Goal: Transaction & Acquisition: Purchase product/service

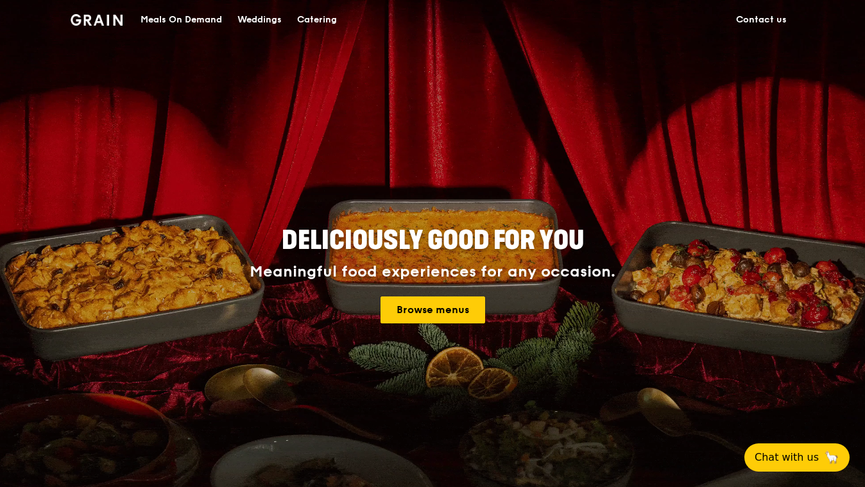
click at [442, 313] on link "Browse menus" at bounding box center [433, 310] width 105 height 27
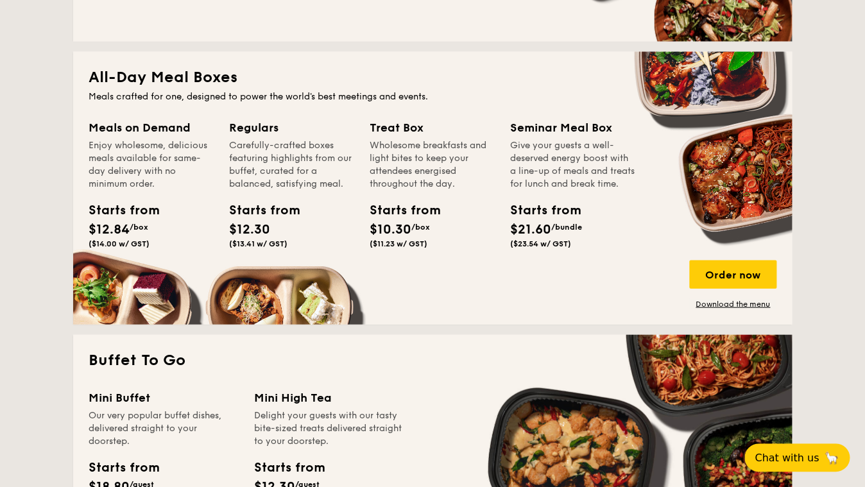
scroll to position [836, 0]
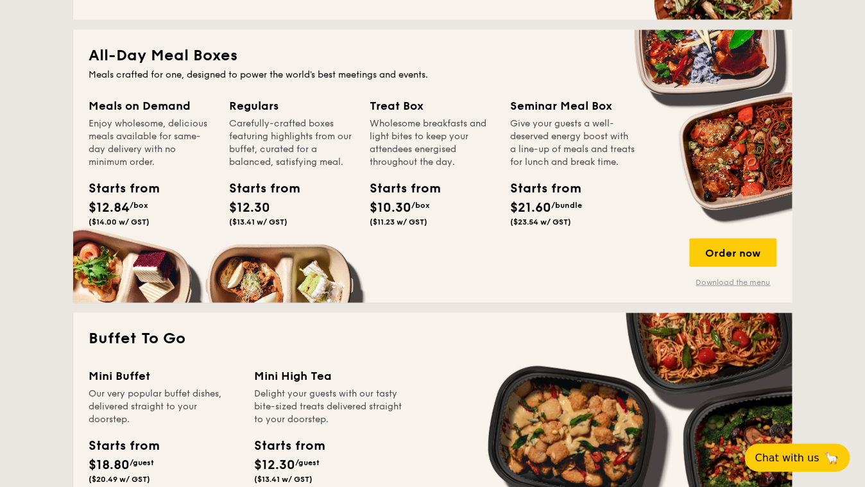
click at [689, 281] on link "Download the menu" at bounding box center [732, 282] width 87 height 10
click at [689, 257] on div "Order now" at bounding box center [732, 252] width 87 height 28
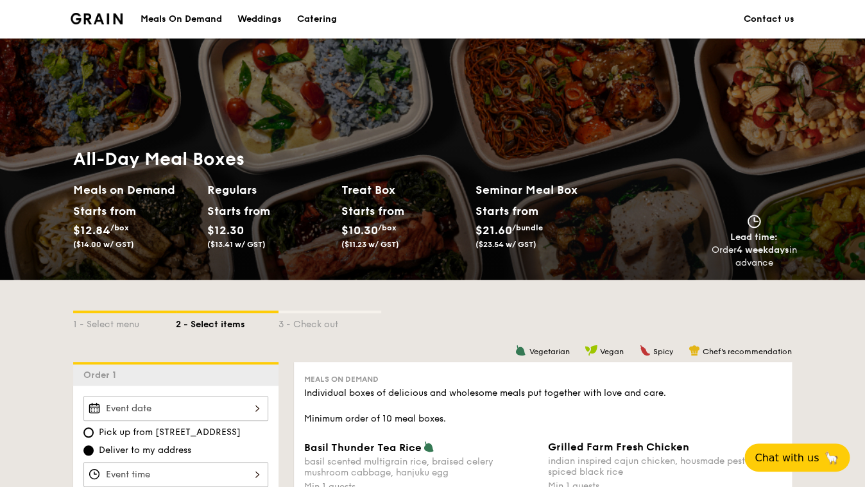
scroll to position [215, 0]
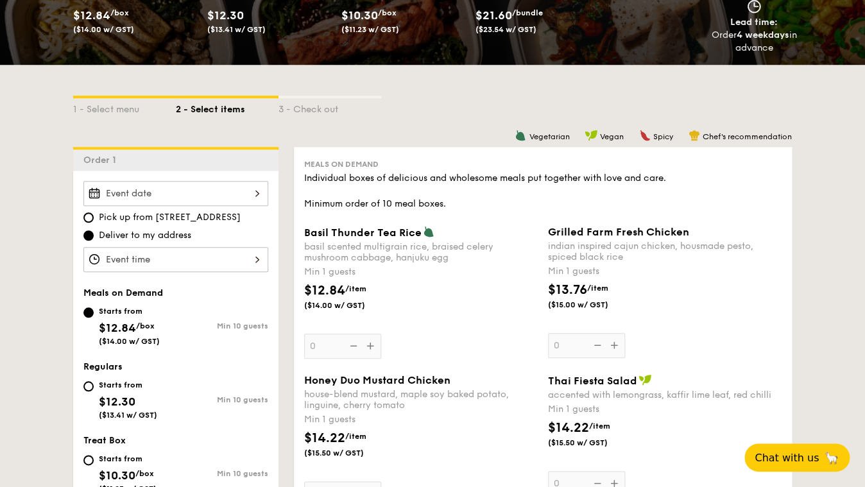
click at [224, 181] on input "Basil Thunder Tea [PERSON_NAME] scented multigrain rice, braised celery mushroo…" at bounding box center [175, 193] width 185 height 25
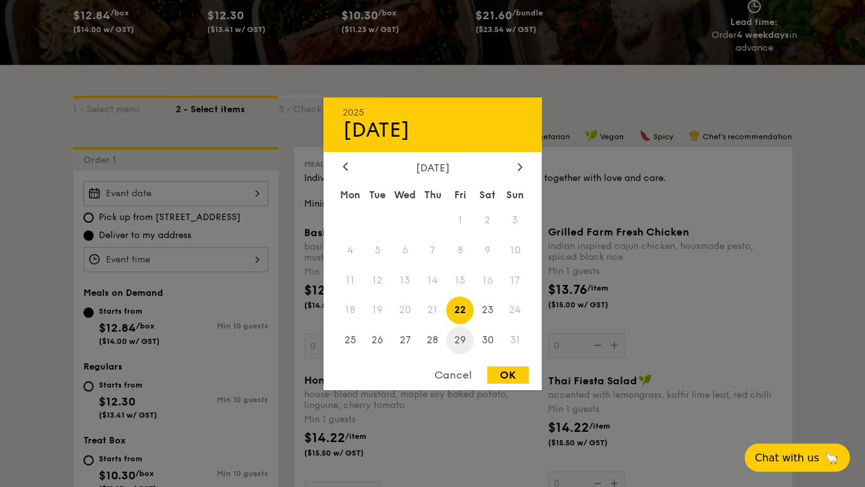
click at [462, 341] on span "29" at bounding box center [460, 341] width 28 height 28
click at [502, 379] on div "OK" at bounding box center [508, 375] width 42 height 17
type input "[DATE]"
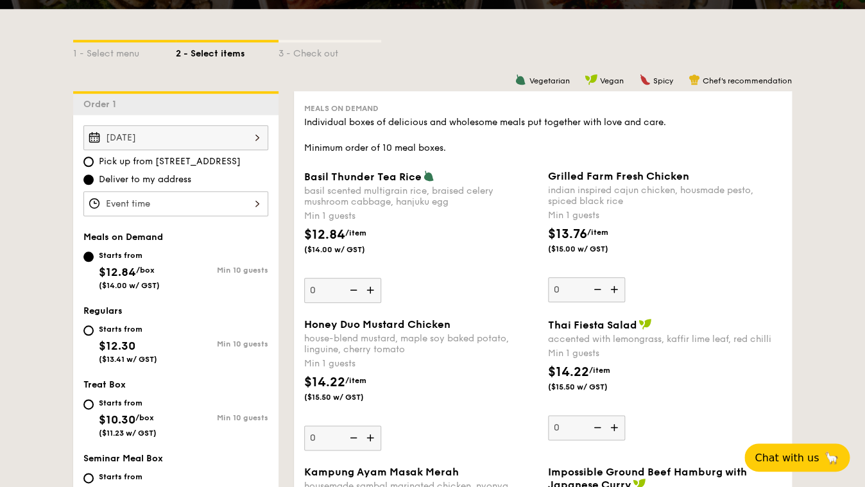
scroll to position [281, 0]
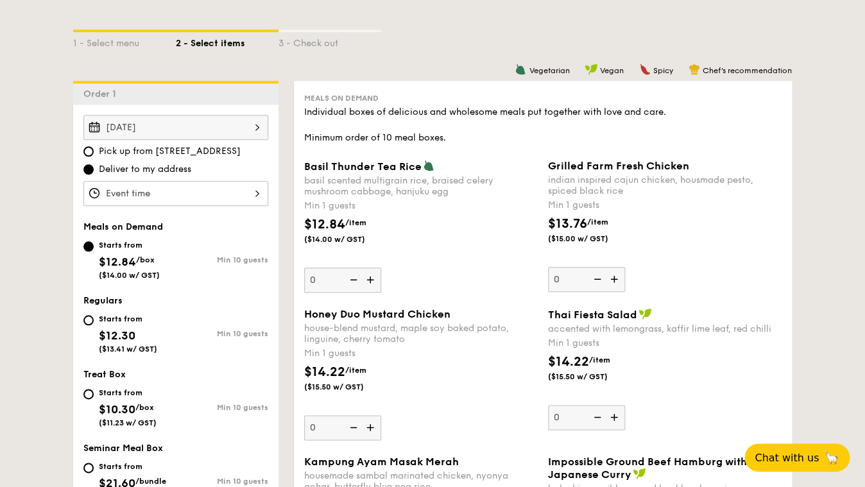
click at [211, 181] on input "Basil Thunder Tea [PERSON_NAME] scented multigrain rice, braised celery mushroo…" at bounding box center [175, 193] width 185 height 25
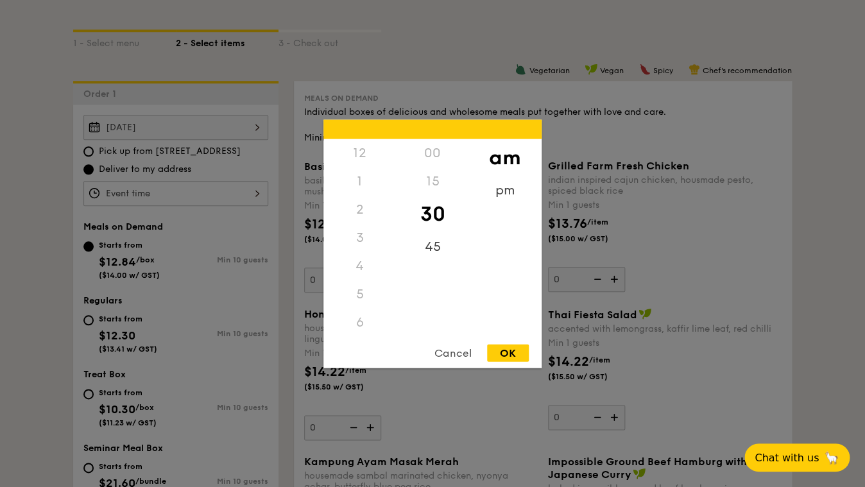
scroll to position [132, 0]
click at [355, 216] on div "7" at bounding box center [360, 219] width 73 height 28
click at [358, 211] on div "7" at bounding box center [360, 219] width 73 height 28
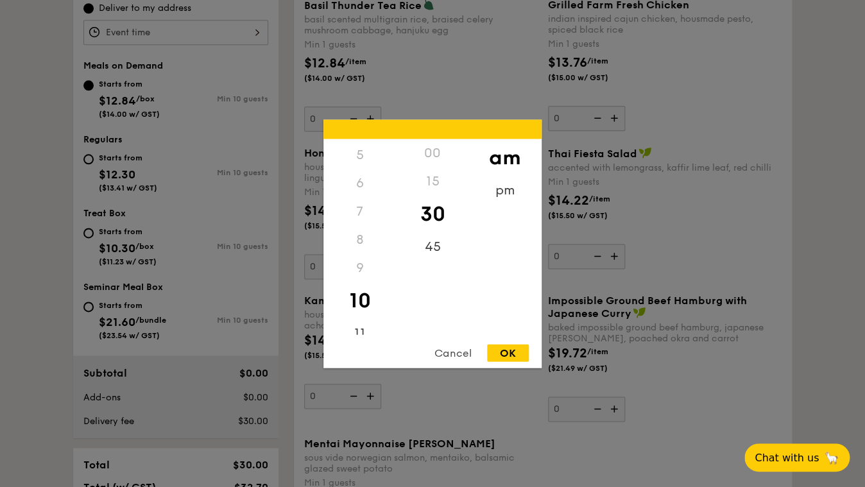
scroll to position [437, 0]
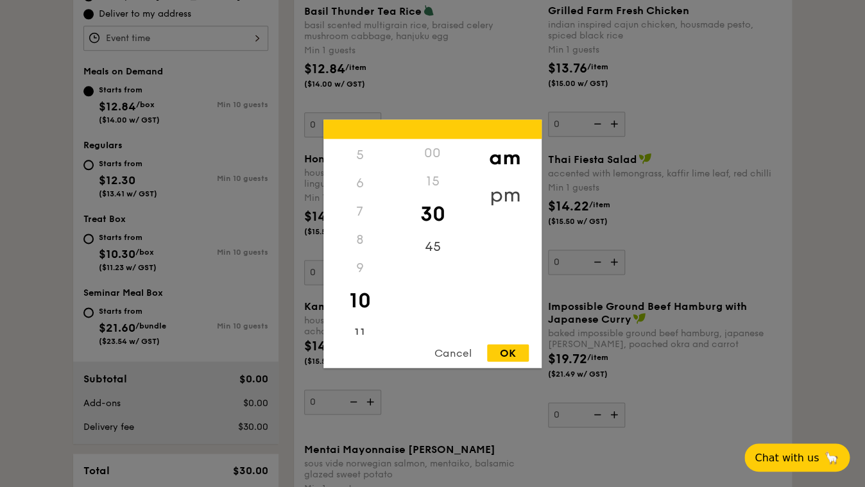
click at [498, 194] on div "pm" at bounding box center [505, 194] width 73 height 37
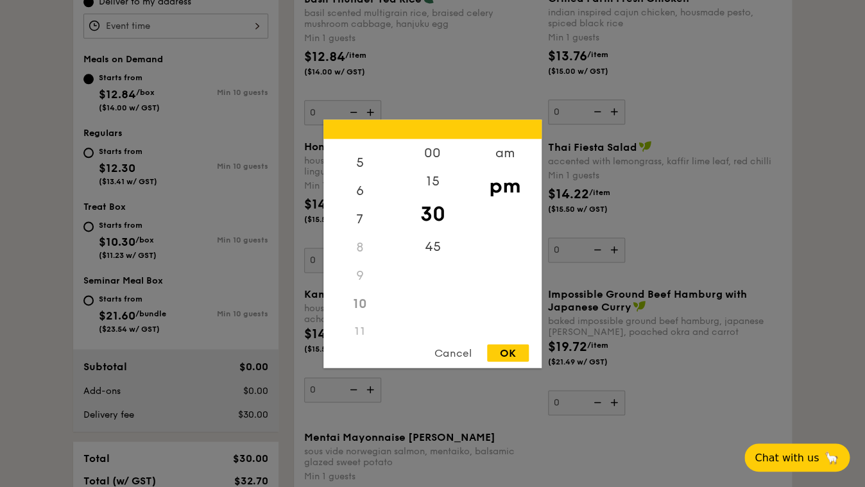
scroll to position [453, 0]
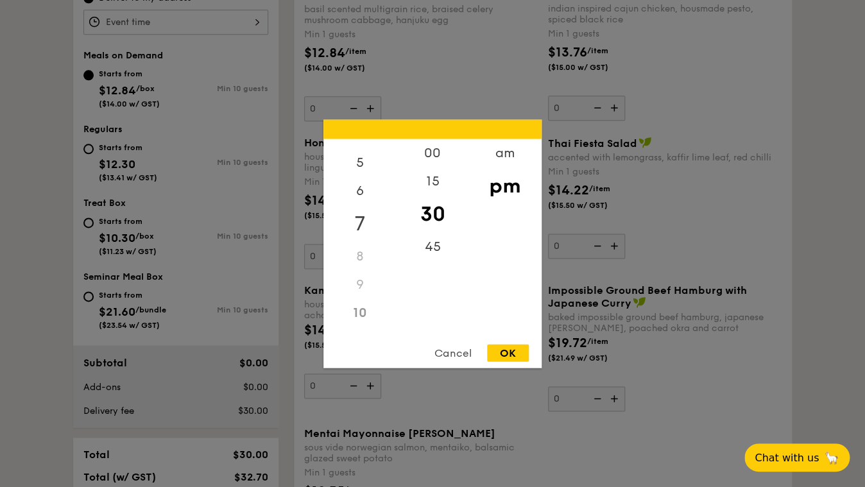
click at [357, 215] on div "7" at bounding box center [360, 223] width 73 height 37
click at [361, 226] on div "6" at bounding box center [360, 234] width 73 height 37
click at [438, 189] on div "15" at bounding box center [432, 185] width 73 height 37
click at [503, 354] on div "OK" at bounding box center [508, 352] width 42 height 17
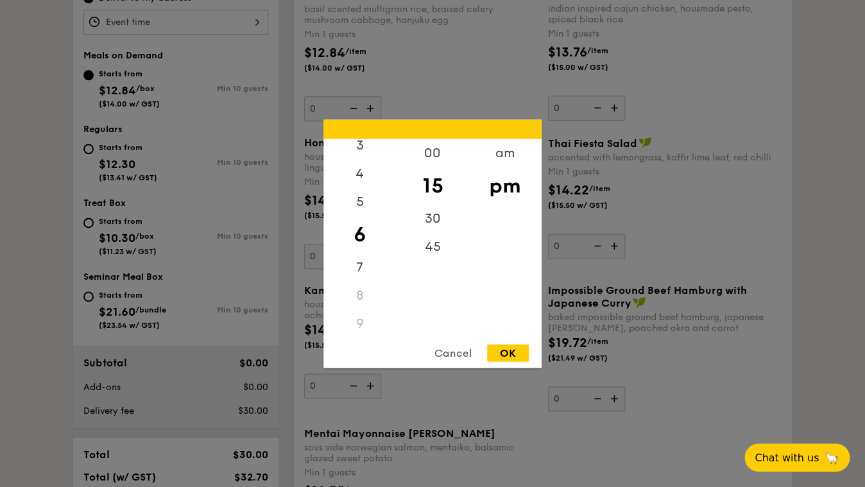
type input "6:15PM"
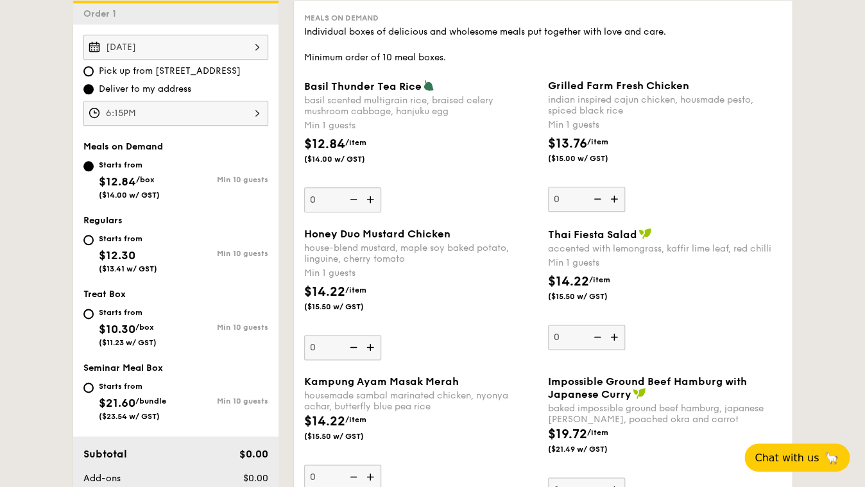
scroll to position [362, 0]
click at [147, 233] on div "Starts from" at bounding box center [128, 238] width 58 height 10
click at [94, 234] on input "Starts from $12.30 ($13.41 w/ GST) Min 10 guests" at bounding box center [88, 239] width 10 height 10
radio input "true"
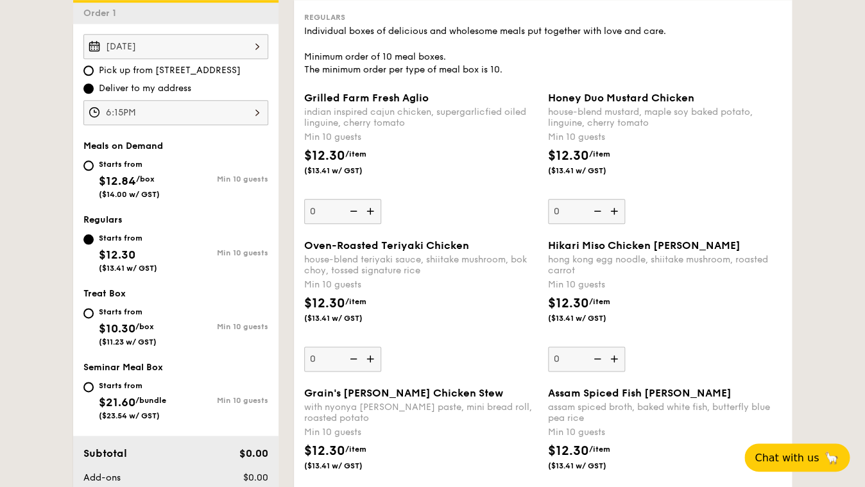
click at [147, 157] on div "Starts from $12.84 /box ($14.00 w/ GST)" at bounding box center [129, 178] width 61 height 42
click at [94, 160] on input "Starts from $12.84 /box ($14.00 w/ GST) Min 10 guests" at bounding box center [88, 165] width 10 height 10
radio input "true"
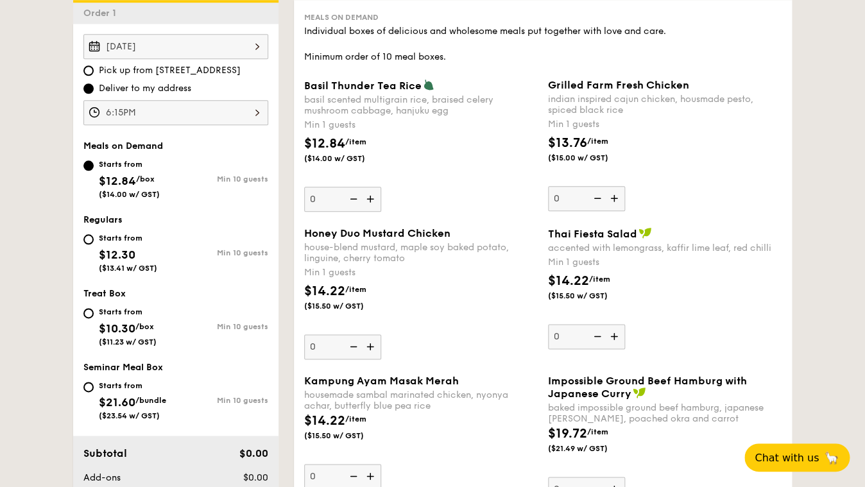
click at [141, 233] on div "Starts from" at bounding box center [128, 238] width 58 height 10
click at [94, 234] on input "Starts from $12.30 ($13.41 w/ GST) Min 10 guests" at bounding box center [88, 239] width 10 height 10
radio input "true"
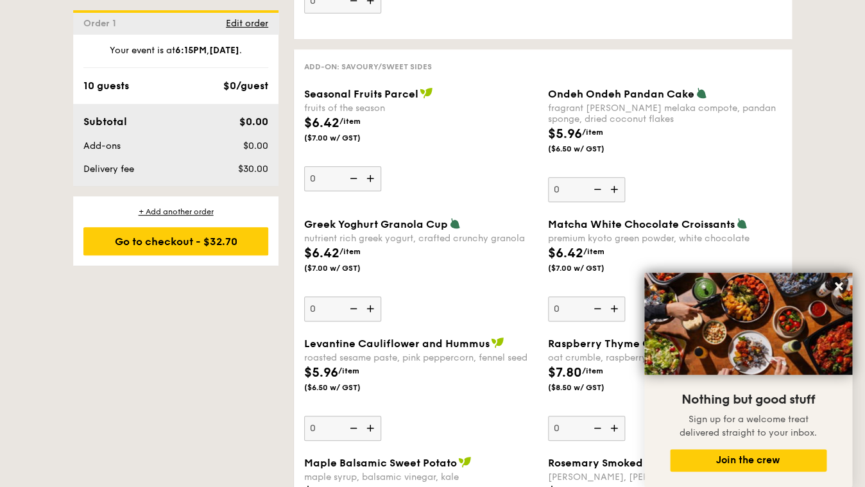
scroll to position [1907, 0]
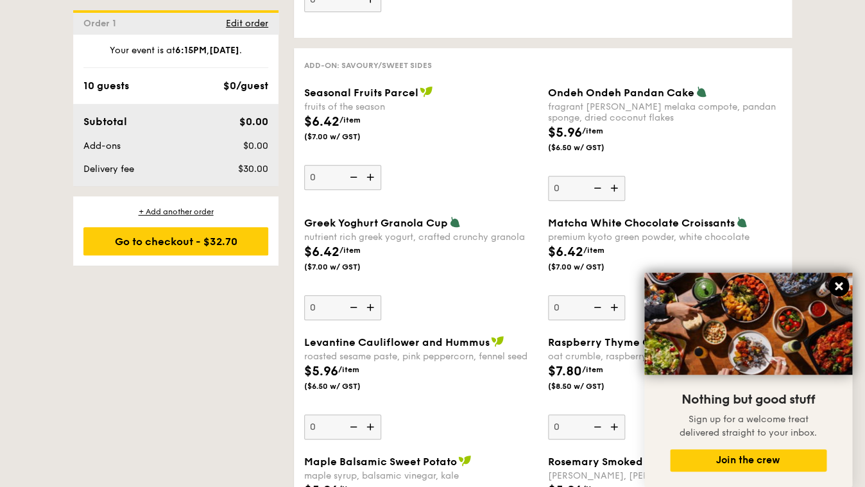
click at [837, 287] on icon at bounding box center [839, 287] width 12 height 12
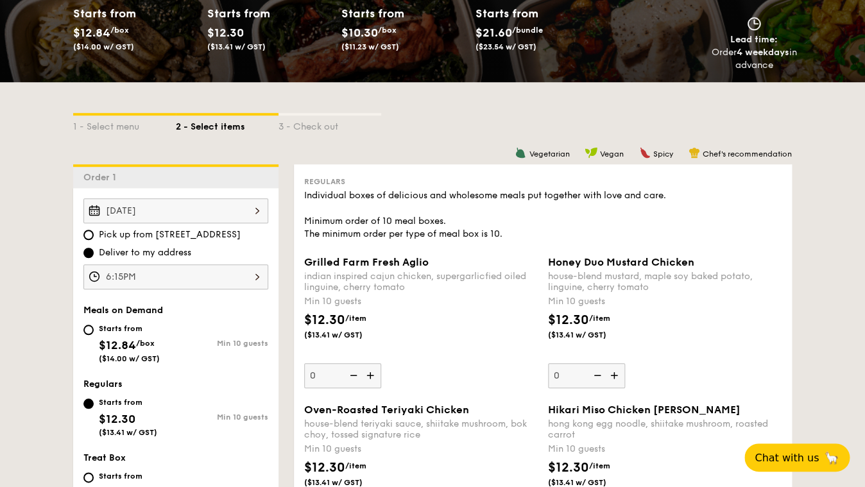
scroll to position [198, 0]
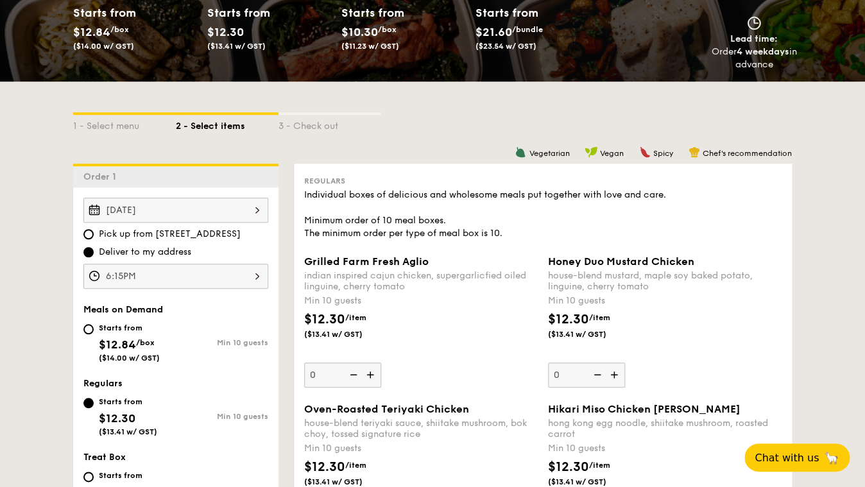
click at [160, 323] on div "Starts from" at bounding box center [129, 328] width 61 height 10
click at [94, 324] on input "Starts from $12.84 /box ($14.00 w/ GST) Min 10 guests" at bounding box center [88, 329] width 10 height 10
radio input "true"
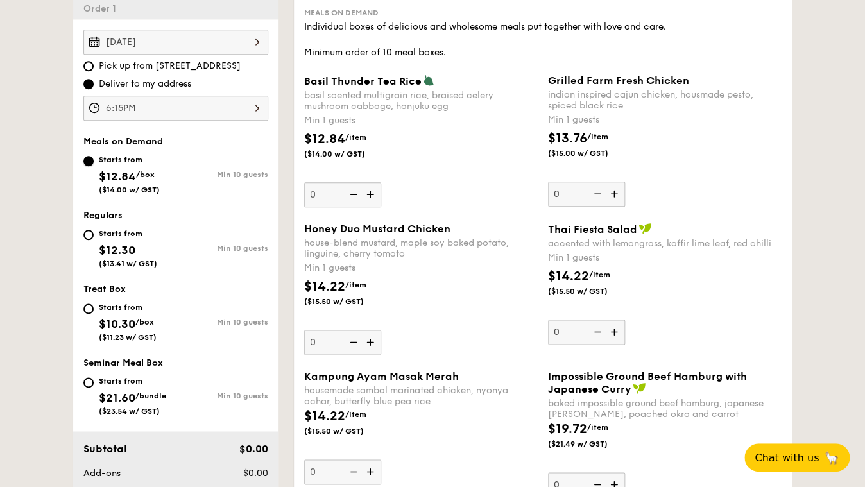
scroll to position [351, 0]
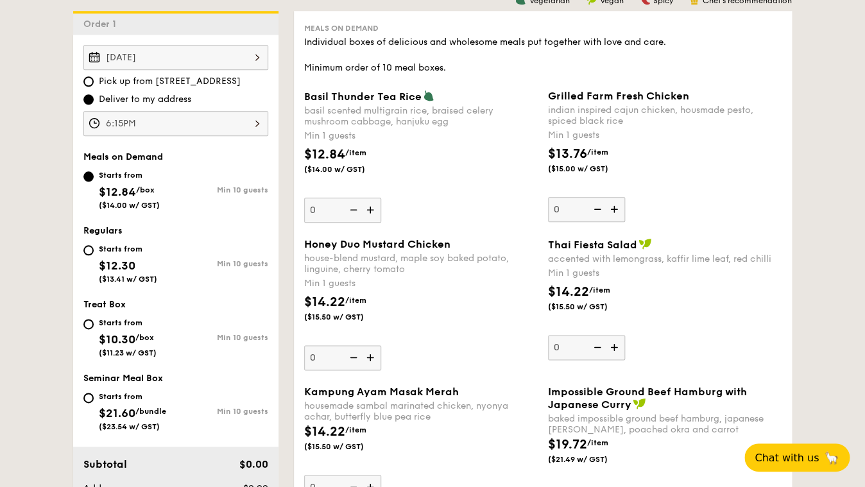
click at [143, 244] on div "Starts from" at bounding box center [128, 249] width 58 height 10
click at [94, 245] on input "Starts from $12.30 ($13.41 w/ GST) Min 10 guests" at bounding box center [88, 250] width 10 height 10
radio input "true"
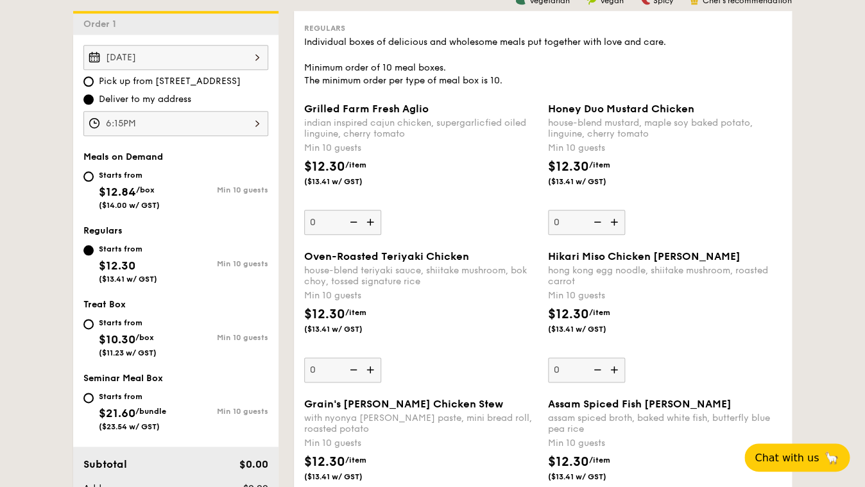
click at [358, 358] on div "0" at bounding box center [342, 370] width 77 height 25
click at [358, 358] on input "0" at bounding box center [342, 370] width 77 height 25
click at [349, 358] on input "0" at bounding box center [342, 370] width 77 height 25
type input "10"
click at [464, 413] on div "with nyonya [PERSON_NAME] paste, mini bread roll, roasted potato" at bounding box center [421, 424] width 234 height 22
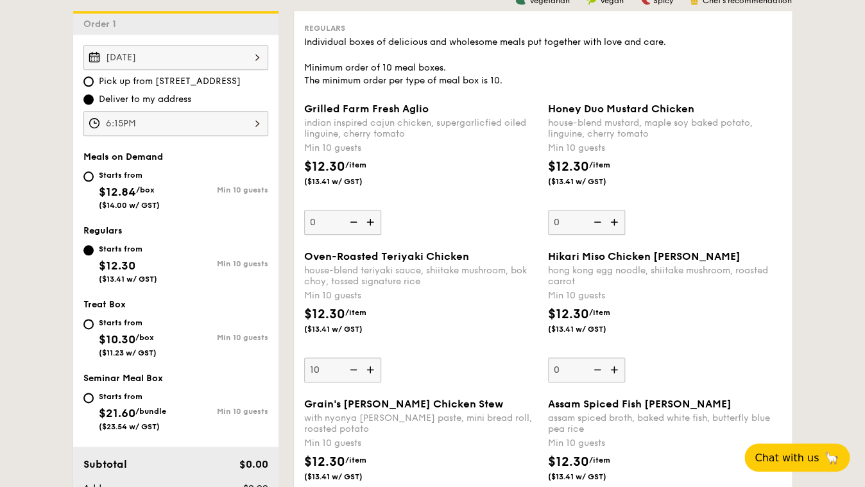
click at [361, 210] on div "0" at bounding box center [342, 222] width 77 height 25
click at [361, 210] on input "0" at bounding box center [342, 222] width 77 height 25
type input "10"
click at [468, 308] on div "$12.30 /item ($13.41 w/ GST)" at bounding box center [421, 327] width 244 height 45
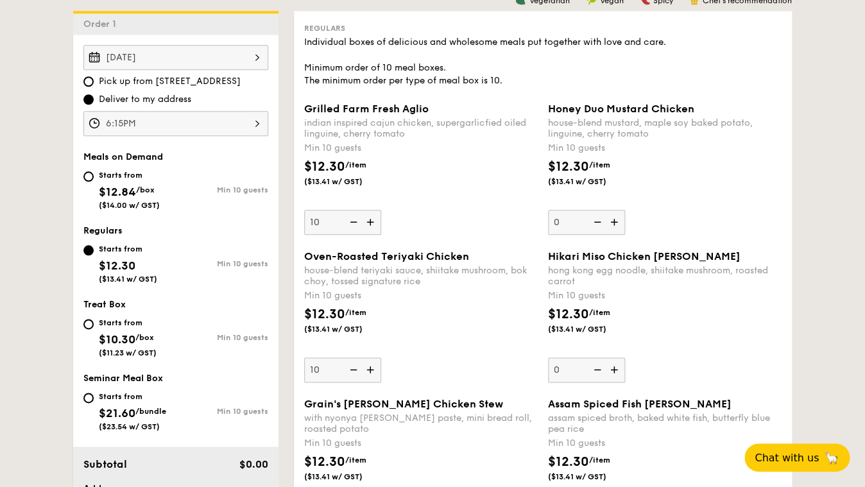
click at [381, 358] on input "10" at bounding box center [342, 370] width 77 height 25
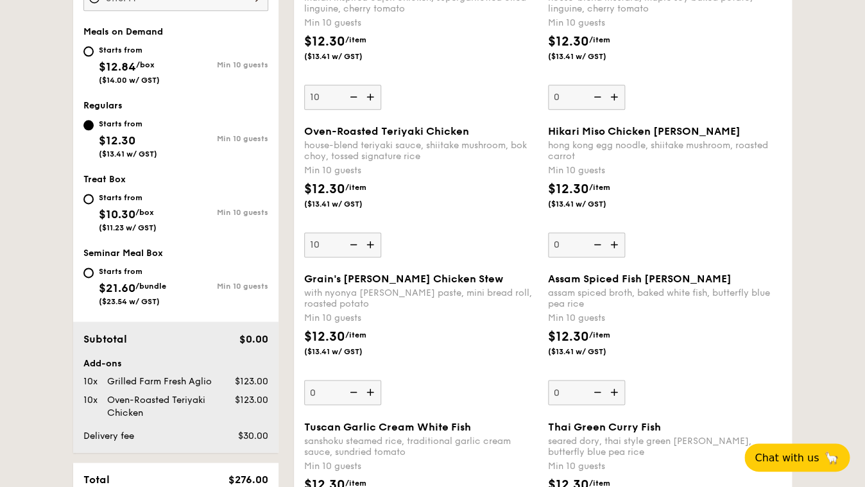
scroll to position [477, 0]
click at [463, 179] on div "$12.30 /item ($13.41 w/ GST)" at bounding box center [421, 201] width 244 height 45
click at [381, 232] on input "10" at bounding box center [342, 244] width 77 height 25
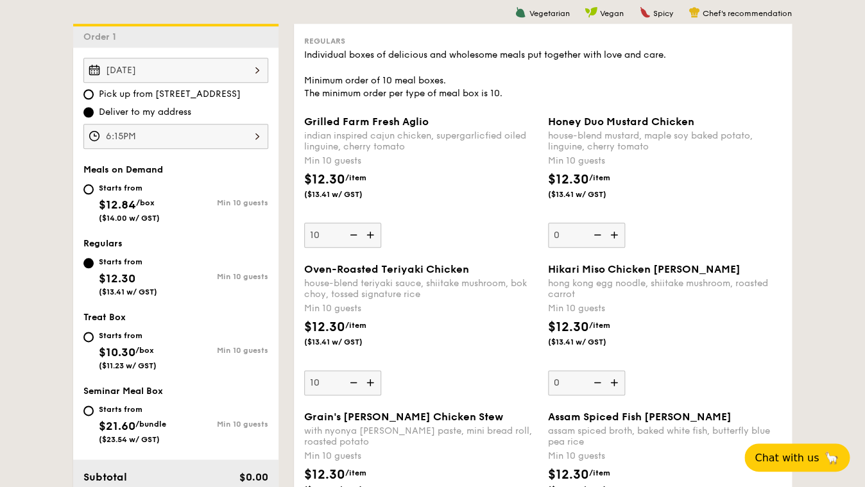
scroll to position [337, 0]
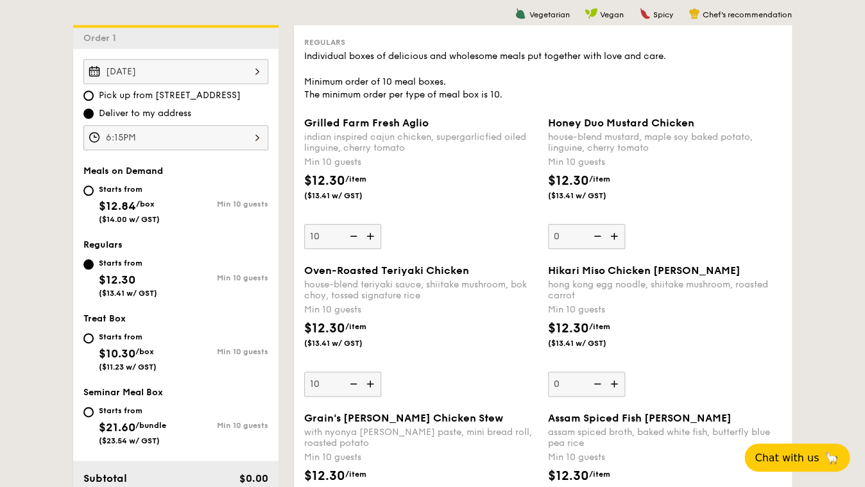
click at [568, 224] on div "0" at bounding box center [586, 236] width 77 height 25
click at [568, 224] on input "0" at bounding box center [586, 236] width 77 height 25
type input "10"
click at [489, 319] on div "$12.30 /item ($13.41 w/ GST)" at bounding box center [421, 341] width 244 height 45
click at [381, 372] on input "10" at bounding box center [342, 384] width 77 height 25
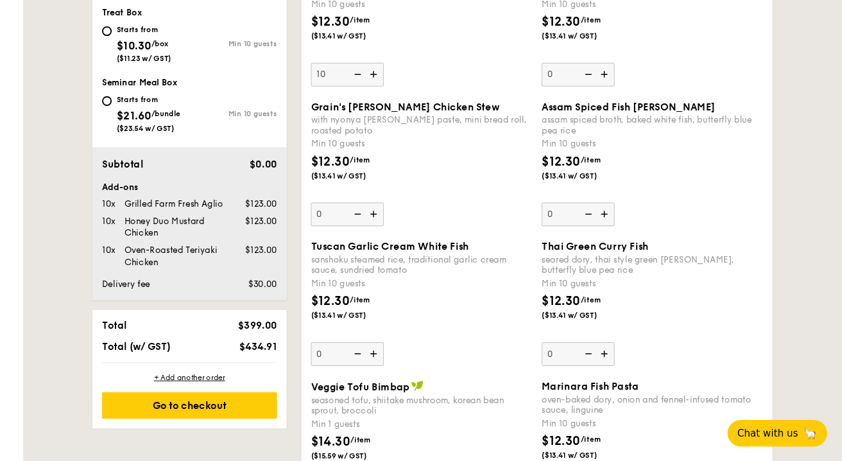
scroll to position [597, 0]
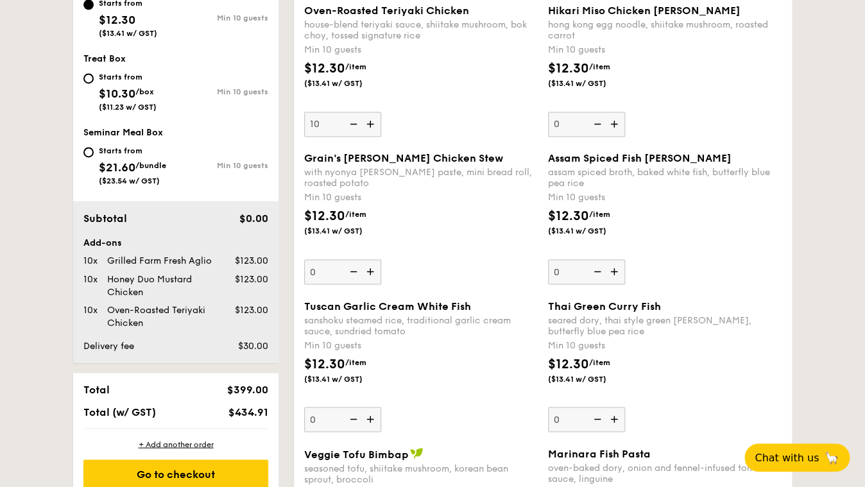
click at [433, 315] on div "sanshoku steamed rice, traditional garlic cream sauce, sundried tomato" at bounding box center [421, 326] width 234 height 22
click at [381, 407] on input "0" at bounding box center [342, 419] width 77 height 25
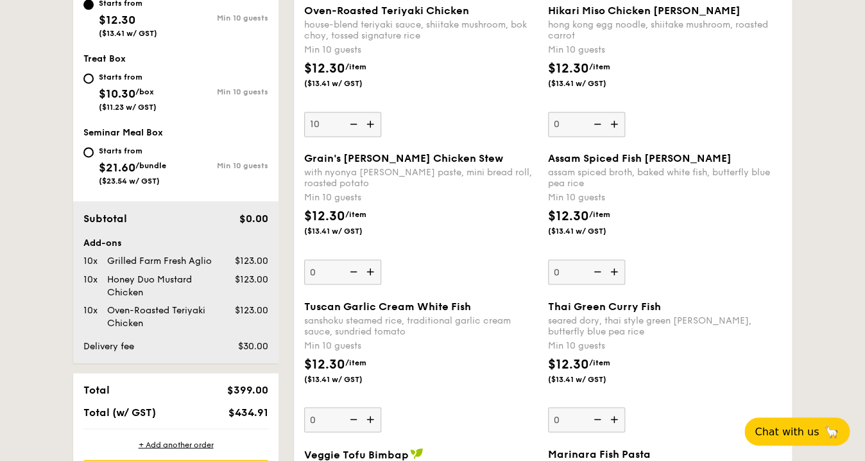
click at [495, 354] on div "$12.30 /item ($13.41 w/ GST)" at bounding box center [421, 376] width 244 height 45
click at [381, 407] on input "0" at bounding box center [342, 419] width 77 height 25
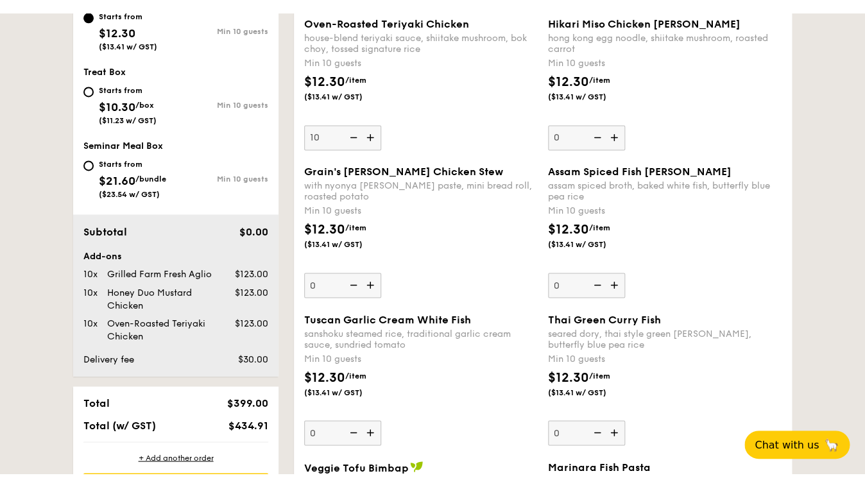
scroll to position [891, 0]
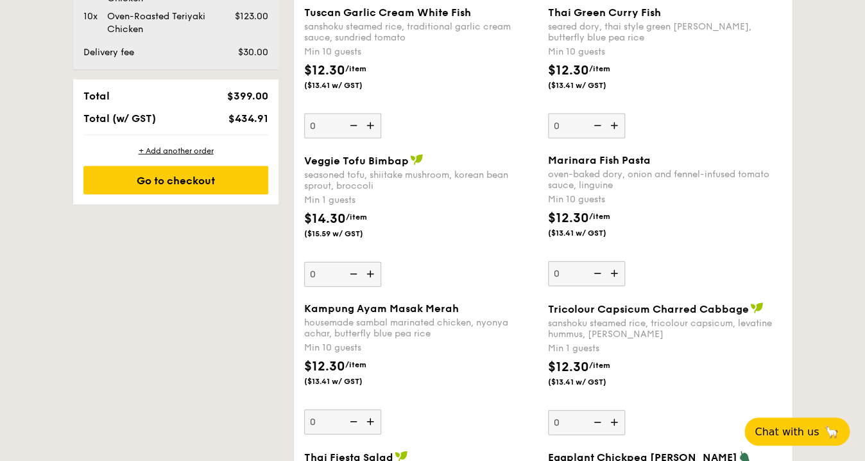
click at [568, 410] on div "0" at bounding box center [586, 422] width 77 height 25
click at [568, 410] on input "0" at bounding box center [586, 422] width 77 height 25
click at [661, 357] on div "$12.30 /item ($13.41 w/ GST)" at bounding box center [665, 379] width 244 height 45
click at [625, 410] on input "6" at bounding box center [586, 422] width 77 height 25
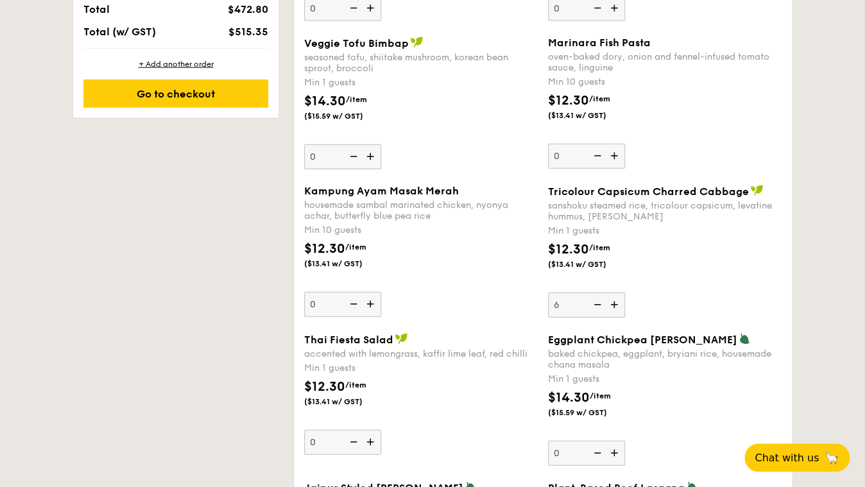
scroll to position [1017, 0]
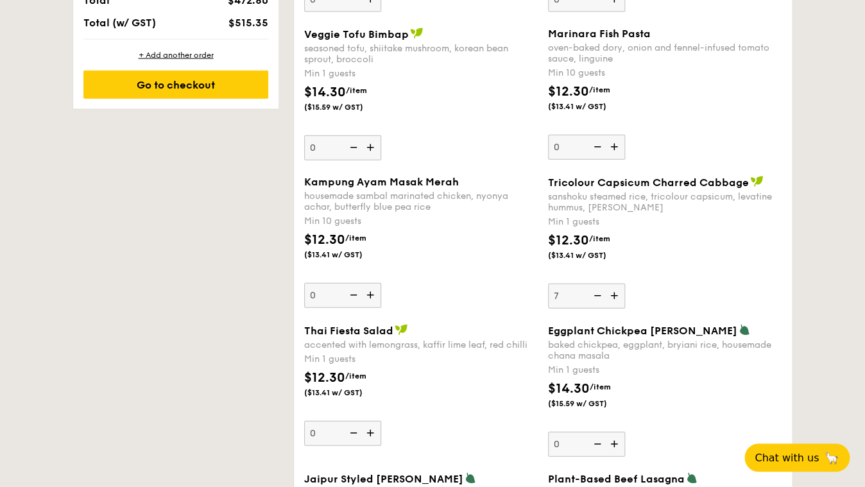
click at [686, 231] on div "$12.30 /item ($13.41 w/ GST)" at bounding box center [665, 253] width 244 height 45
click at [625, 284] on input "7" at bounding box center [586, 296] width 77 height 25
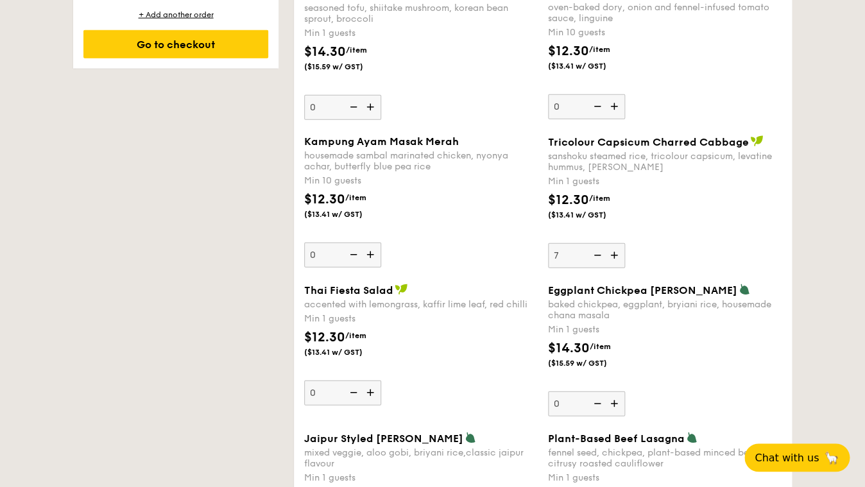
scroll to position [1037, 0]
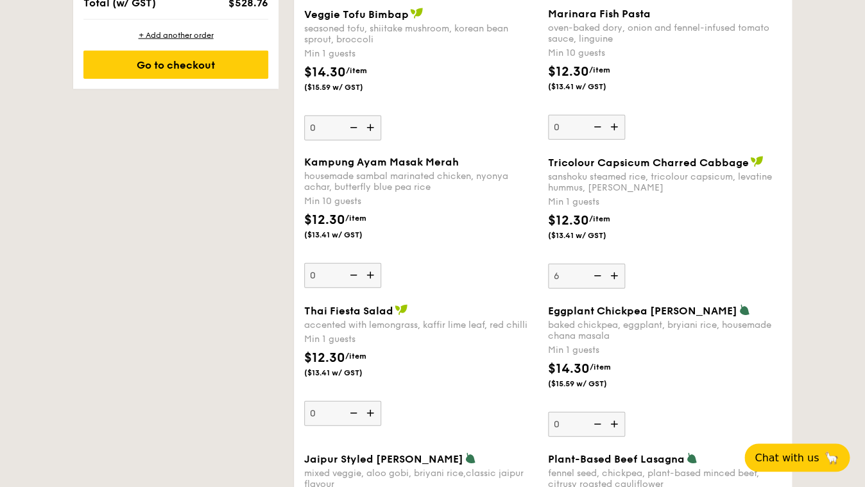
type input "6"
click at [673, 320] on div "baked chickpea, eggplant, bryiani rice, housemade chana masala" at bounding box center [665, 331] width 234 height 22
click at [625, 412] on input "0" at bounding box center [586, 424] width 77 height 25
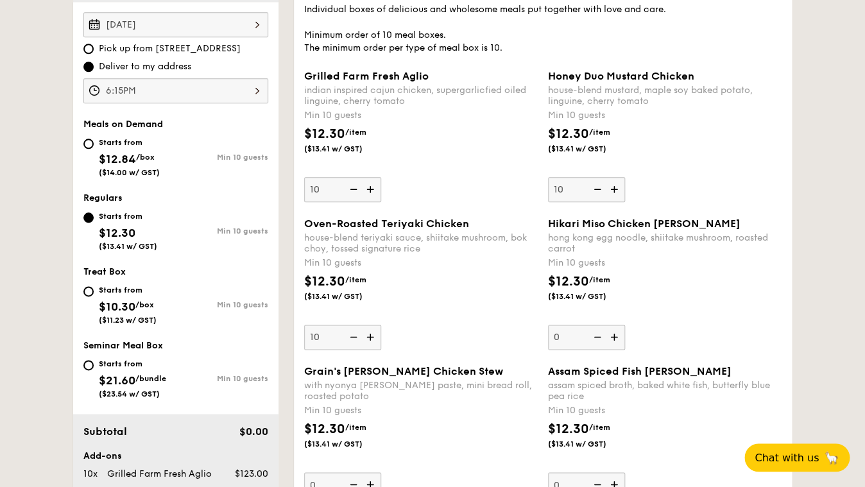
scroll to position [381, 0]
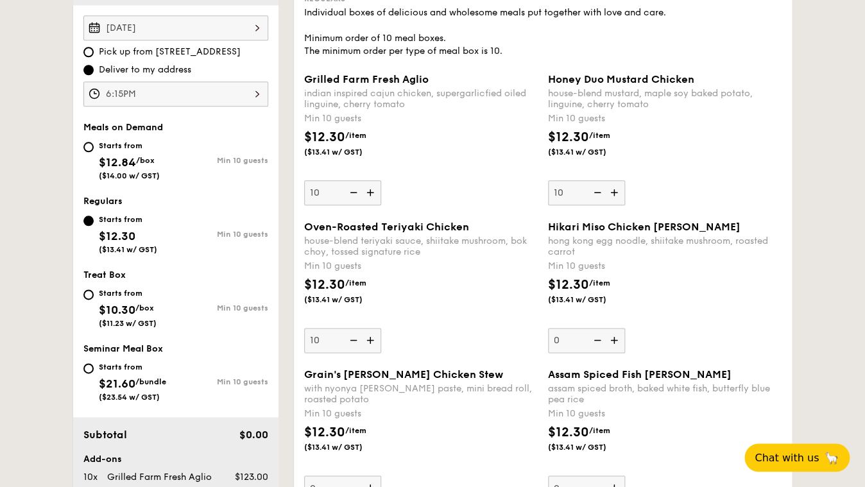
click at [567, 180] on div "10" at bounding box center [586, 192] width 77 height 25
click at [567, 180] on input "10" at bounding box center [586, 192] width 77 height 25
type input "11"
click at [707, 173] on div "Honey Duo Mustard Chicken house-blend mustard, maple soy baked potato, linguine…" at bounding box center [665, 139] width 234 height 132
click at [625, 180] on input "11" at bounding box center [586, 192] width 77 height 25
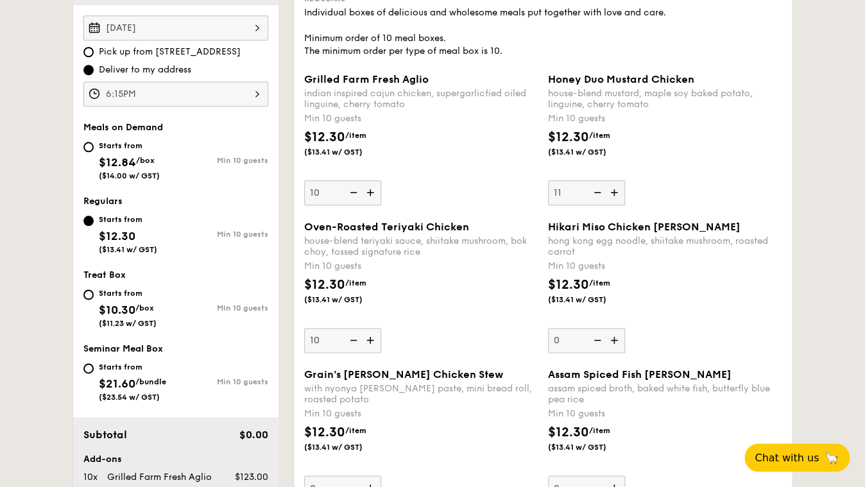
click at [373, 180] on div "10" at bounding box center [342, 192] width 77 height 25
click at [373, 180] on input "10" at bounding box center [342, 192] width 77 height 25
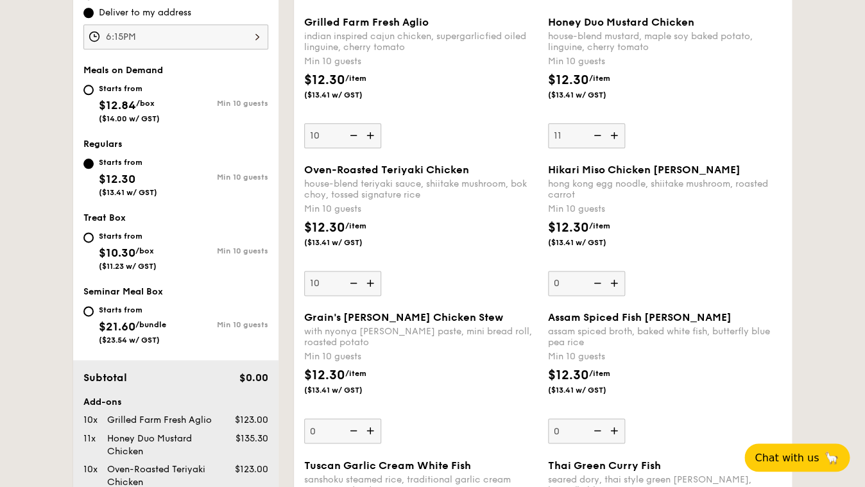
scroll to position [435, 0]
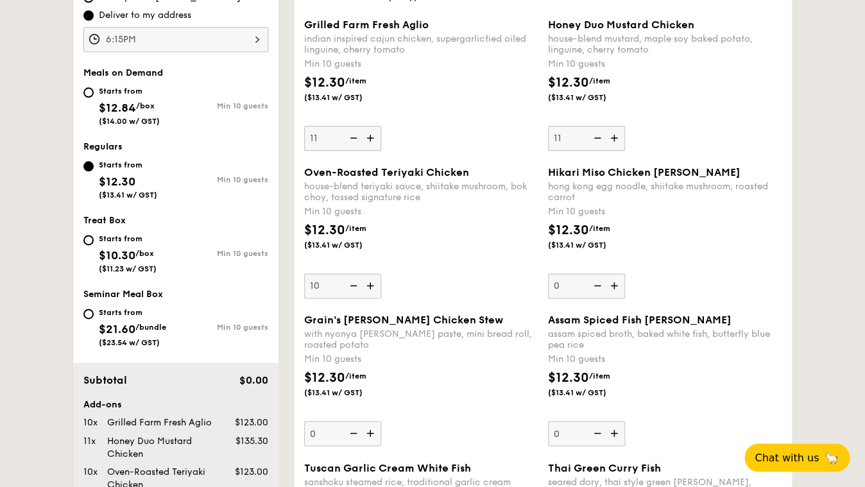
type input "11"
click at [360, 273] on div "10" at bounding box center [342, 285] width 77 height 25
click at [360, 273] on input "10" at bounding box center [342, 285] width 77 height 25
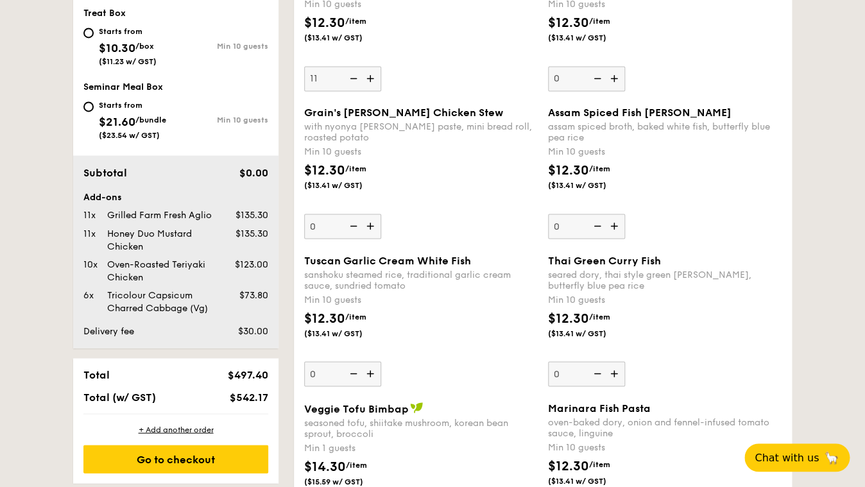
scroll to position [643, 0]
type input "11"
click at [456, 308] on div "$12.30 /item ($13.41 w/ GST)" at bounding box center [421, 330] width 244 height 45
click at [381, 361] on input "0" at bounding box center [342, 373] width 77 height 25
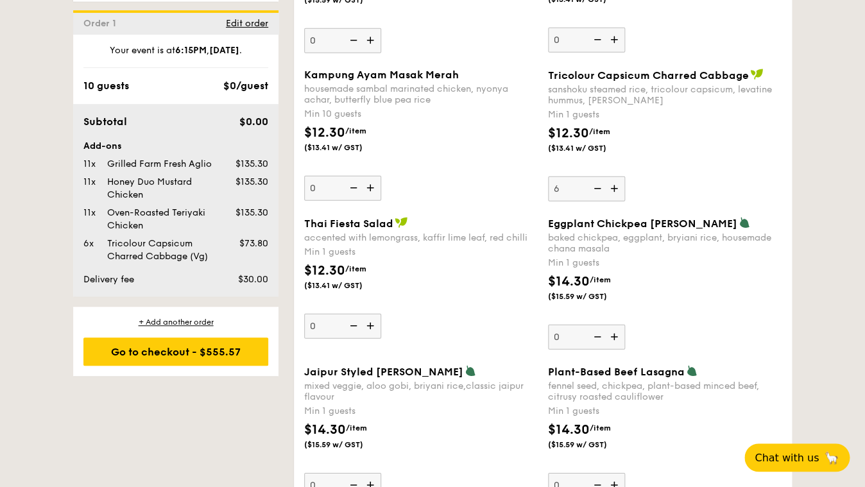
scroll to position [1113, 0]
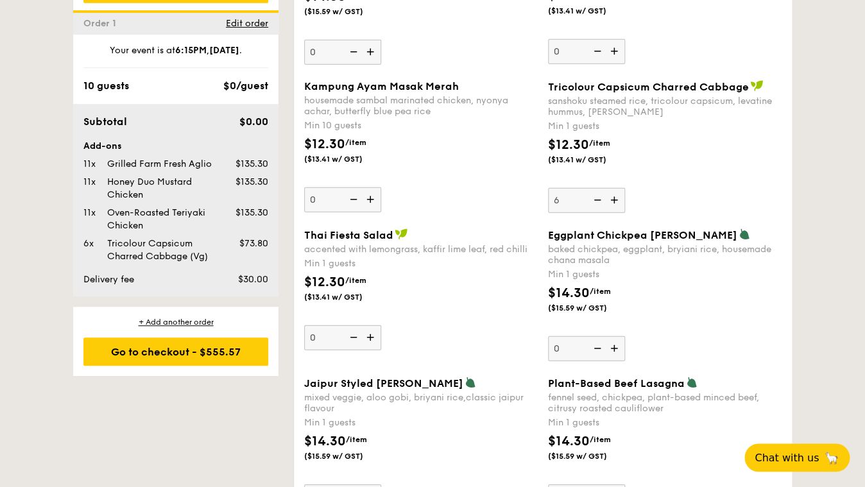
click at [564, 188] on div "6" at bounding box center [586, 200] width 77 height 25
click at [564, 188] on input "6" at bounding box center [586, 200] width 77 height 25
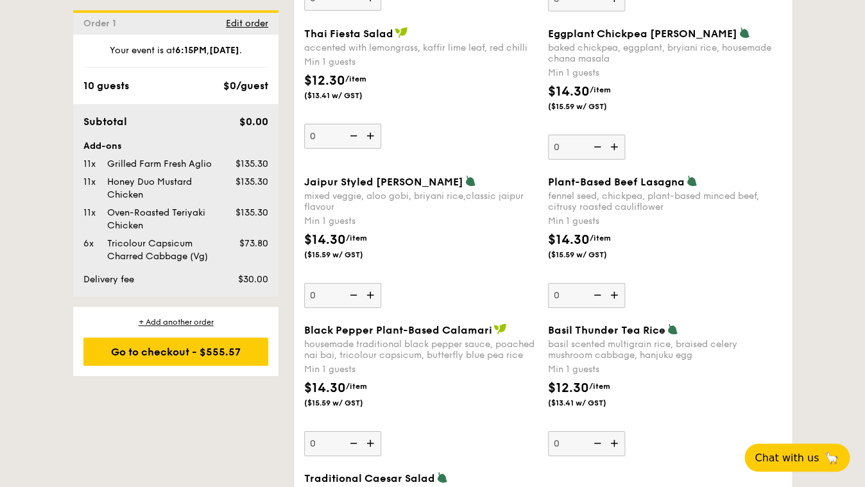
type input "3"
click at [578, 431] on div "0" at bounding box center [586, 443] width 77 height 25
click at [578, 431] on input "0" at bounding box center [586, 443] width 77 height 25
type input "3"
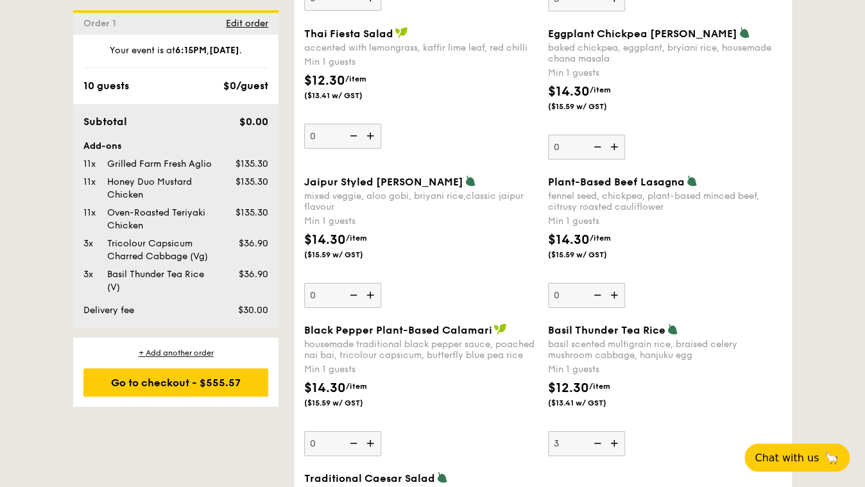
click at [677, 363] on div "Min 1 guests" at bounding box center [665, 369] width 234 height 13
click at [625, 431] on input "3" at bounding box center [586, 443] width 77 height 25
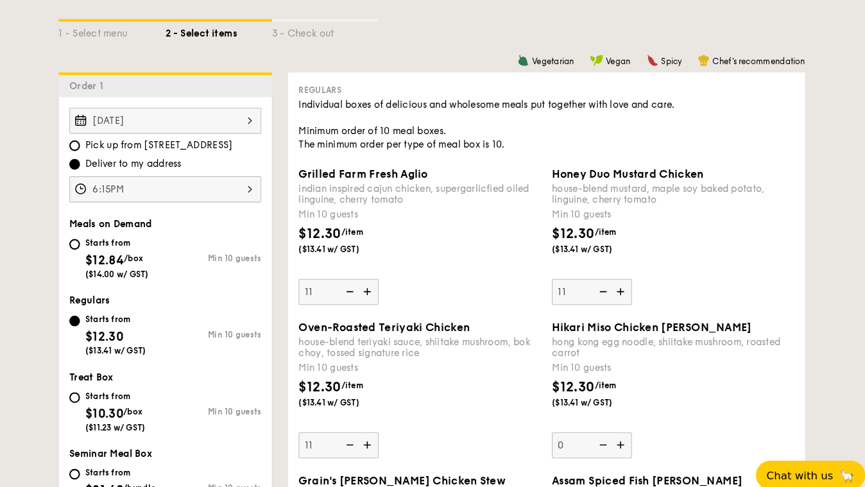
scroll to position [291, 0]
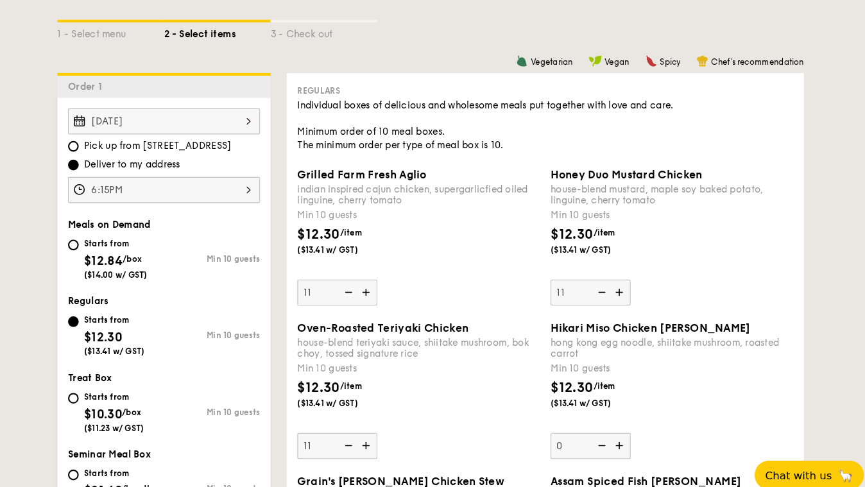
click at [357, 270] on div "11" at bounding box center [342, 282] width 77 height 25
click at [357, 270] on input "11" at bounding box center [342, 282] width 77 height 25
click at [464, 349] on div "Min 10 guests" at bounding box center [421, 355] width 234 height 13
click at [381, 417] on input "11" at bounding box center [342, 429] width 77 height 25
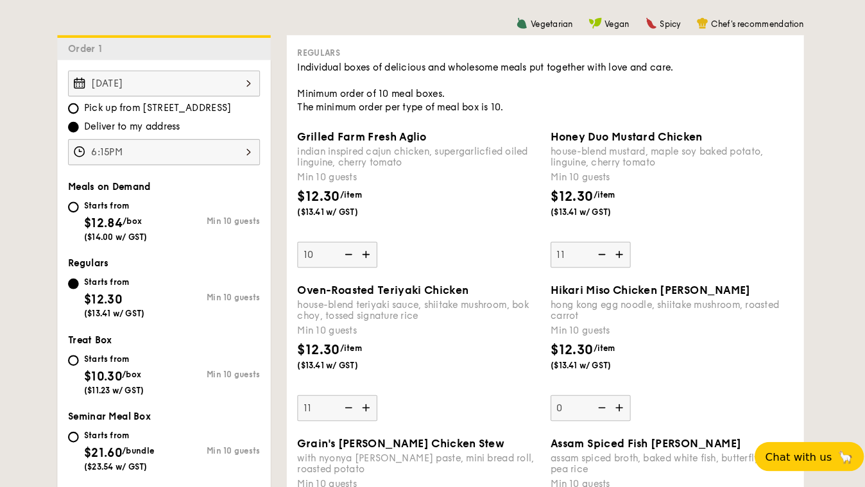
scroll to position [320, 0]
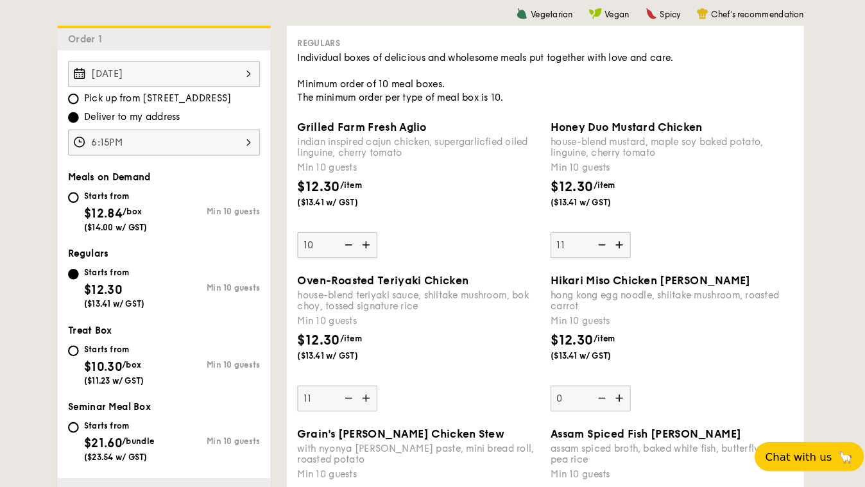
click at [360, 241] on div "10" at bounding box center [342, 253] width 77 height 25
click at [360, 241] on input "10" at bounding box center [342, 253] width 77 height 25
click at [443, 321] on div "Min 10 guests" at bounding box center [421, 327] width 234 height 13
click at [381, 389] on input "11" at bounding box center [342, 401] width 77 height 25
click at [360, 241] on div "10" at bounding box center [342, 253] width 77 height 25
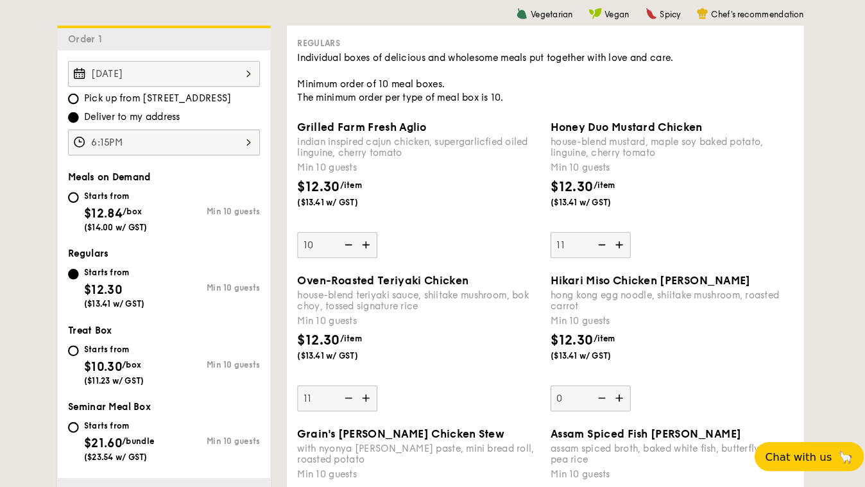
click at [360, 241] on input "10" at bounding box center [342, 253] width 77 height 25
click at [362, 241] on img at bounding box center [352, 253] width 19 height 24
click at [381, 241] on input "10" at bounding box center [342, 253] width 77 height 25
type input "0"
click at [362, 241] on img at bounding box center [352, 253] width 19 height 24
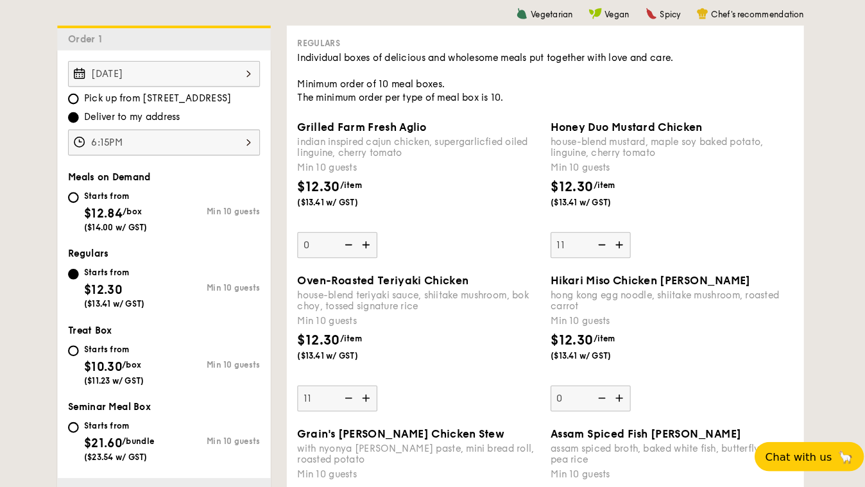
click at [381, 241] on input "0" at bounding box center [342, 253] width 77 height 25
click at [362, 241] on img at bounding box center [352, 253] width 19 height 24
click at [381, 241] on input "0" at bounding box center [342, 253] width 77 height 25
click at [362, 241] on img at bounding box center [352, 253] width 19 height 24
click at [381, 241] on input "0" at bounding box center [342, 253] width 77 height 25
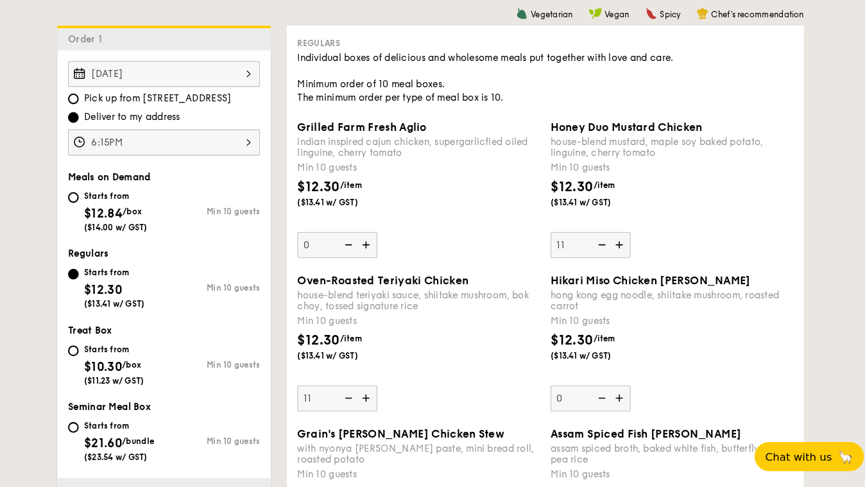
click at [438, 282] on div "Oven-Roasted Teriyaki Chicken house-blend teriyaki sauce, shiitake mushroom, bo…" at bounding box center [421, 300] width 234 height 37
click at [381, 389] on input "11" at bounding box center [342, 401] width 77 height 25
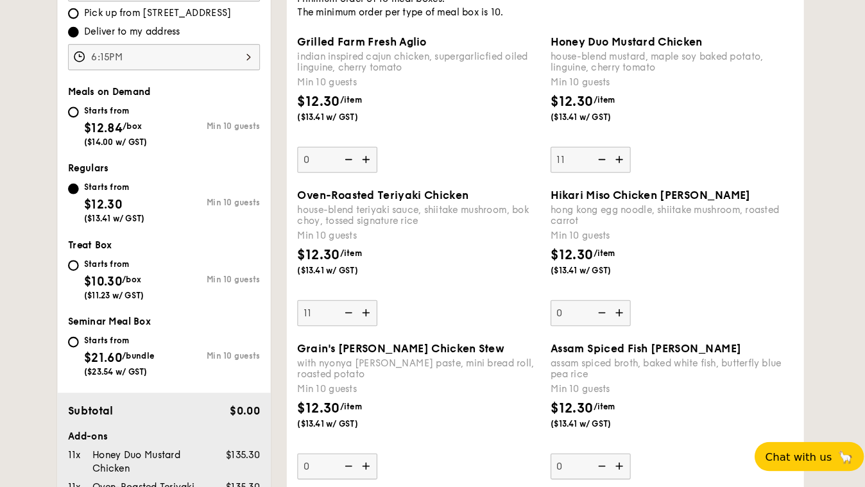
scroll to position [429, 0]
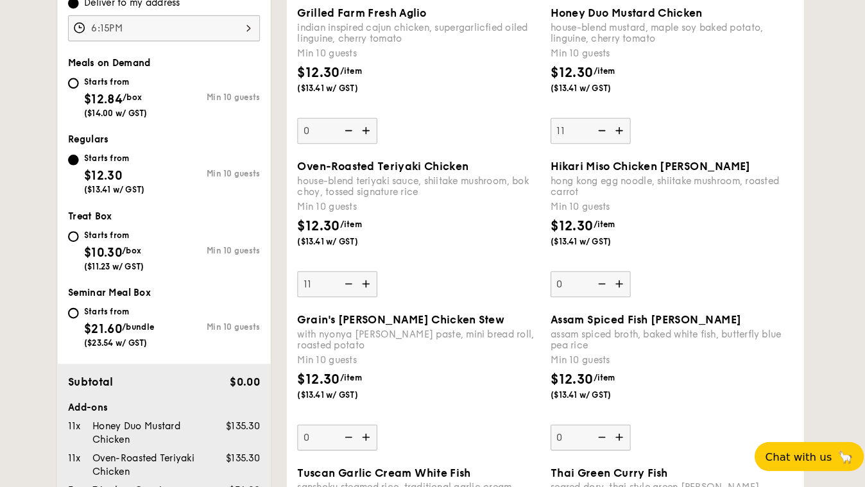
click at [496, 248] on div "Oven-Roasted Teriyaki Chicken house-blend teriyaki sauce, shiitake mushroom, bo…" at bounding box center [421, 238] width 234 height 132
click at [381, 279] on input "11" at bounding box center [342, 291] width 77 height 25
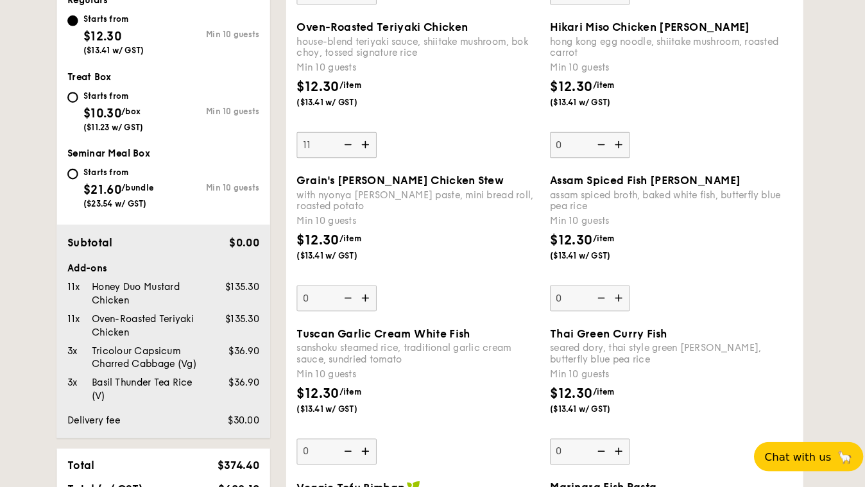
scroll to position [565, 0]
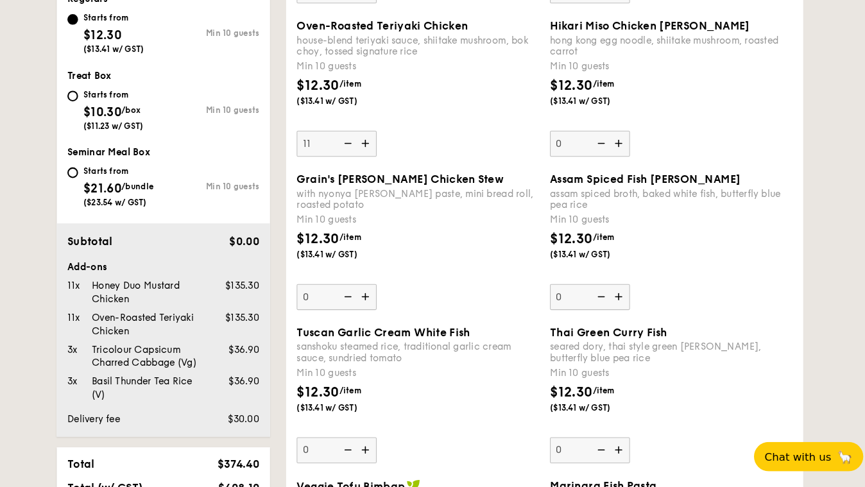
click at [565, 439] on div "0" at bounding box center [586, 451] width 77 height 25
click at [565, 439] on input "0" at bounding box center [586, 451] width 77 height 25
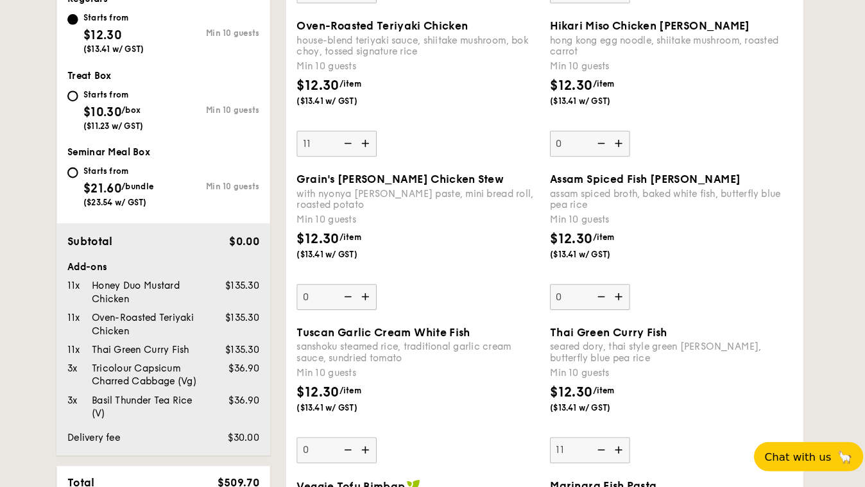
click at [699, 386] on div "$12.30 /item ($13.41 w/ GST)" at bounding box center [665, 408] width 244 height 45
click at [625, 439] on input "11" at bounding box center [586, 451] width 77 height 25
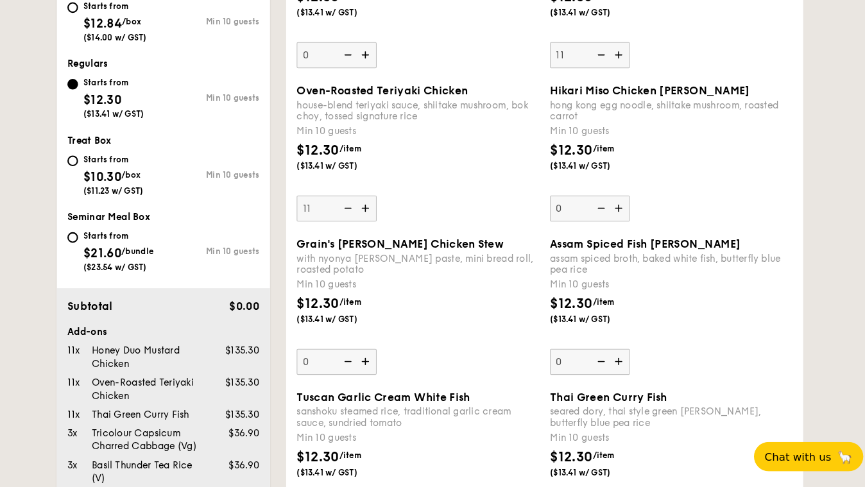
scroll to position [505, 0]
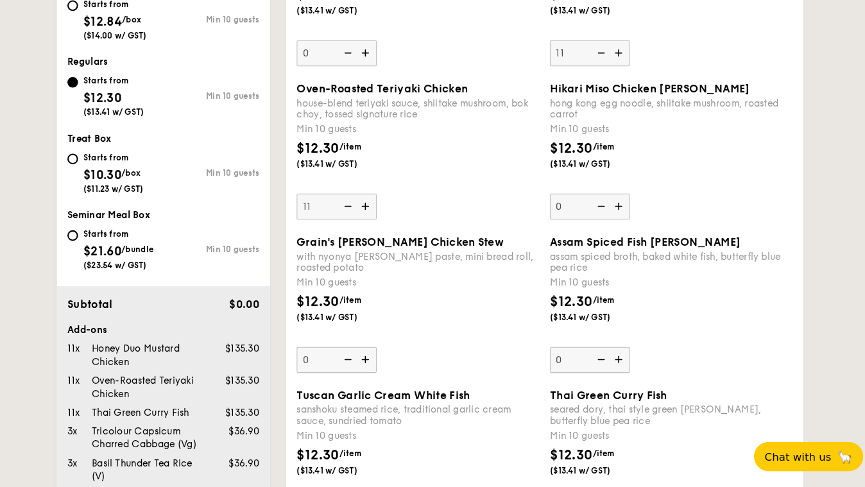
type input "0"
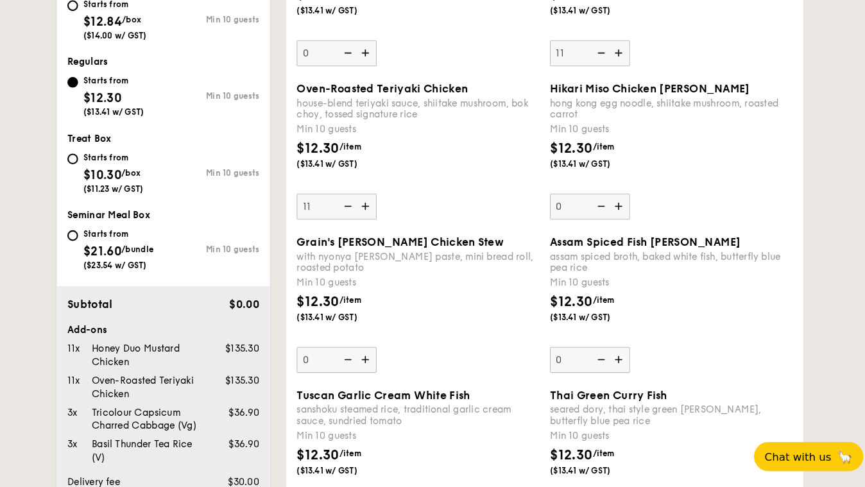
click at [358, 56] on div "0" at bounding box center [342, 68] width 77 height 25
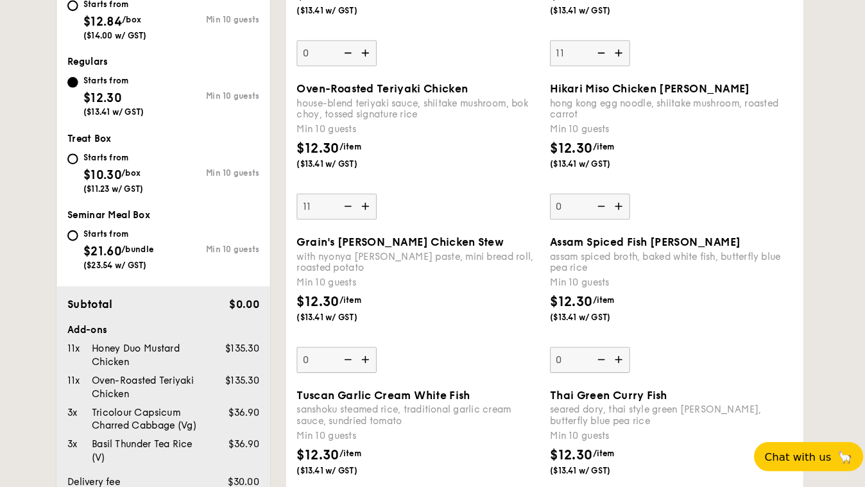
click at [358, 56] on input "0" at bounding box center [342, 68] width 77 height 25
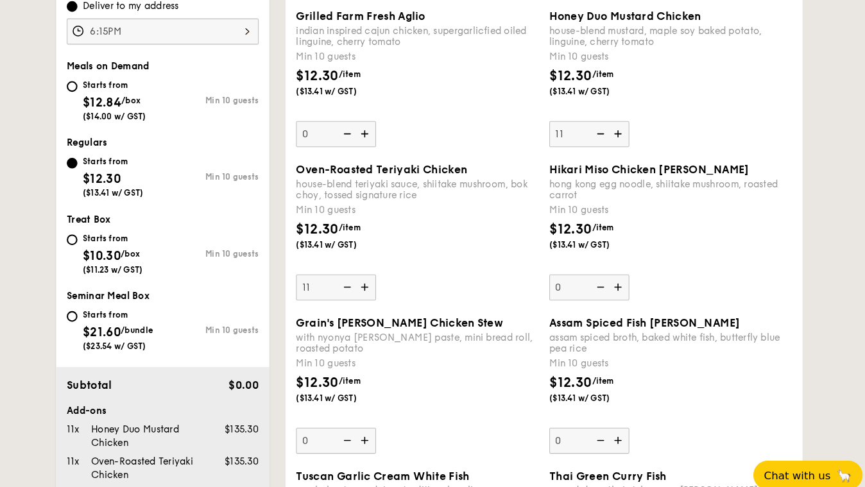
scroll to position [431, 0]
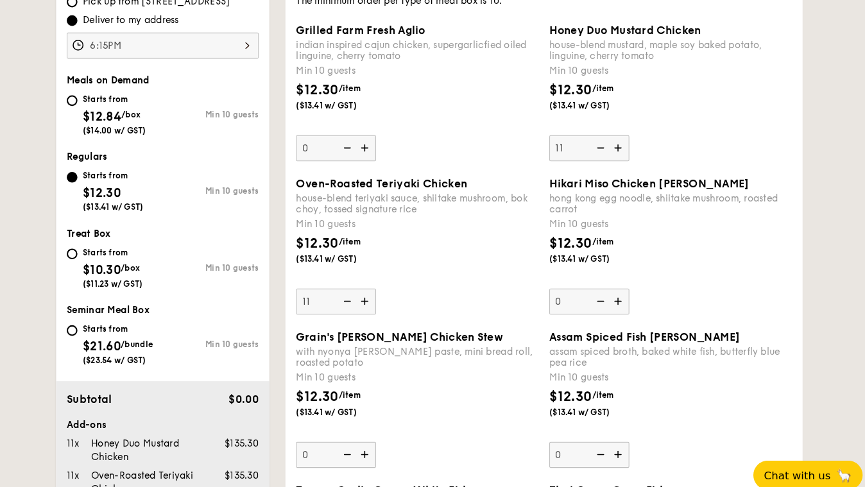
click at [362, 130] on div "0" at bounding box center [342, 142] width 77 height 25
click at [362, 130] on input "0" at bounding box center [342, 142] width 77 height 25
type input "11"
click at [466, 225] on div "$12.30 /item ($13.41 w/ GST)" at bounding box center [421, 247] width 244 height 45
click at [381, 278] on input "11" at bounding box center [342, 290] width 77 height 25
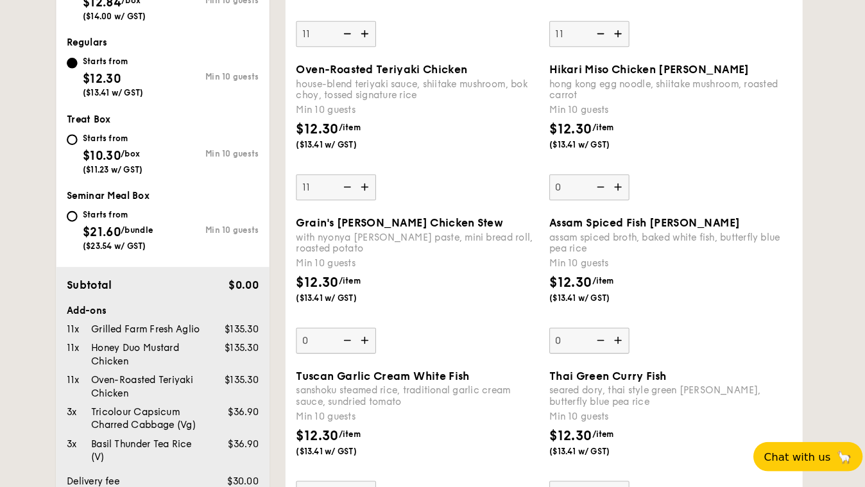
scroll to position [526, 0]
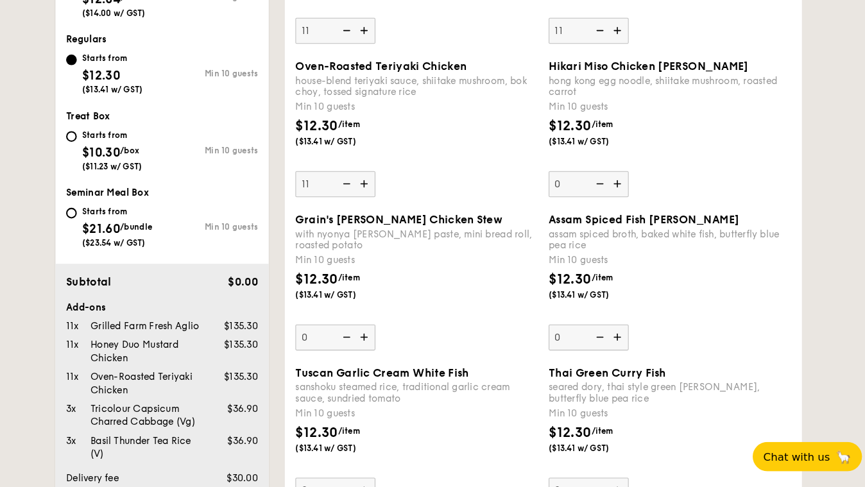
click at [568, 478] on div "0" at bounding box center [586, 490] width 77 height 25
click at [568, 478] on input "0" at bounding box center [586, 490] width 77 height 25
type input "11"
click at [471, 371] on span "Tuscan Garlic Cream White Fish" at bounding box center [387, 377] width 167 height 12
click at [381, 478] on input "0" at bounding box center [342, 490] width 77 height 25
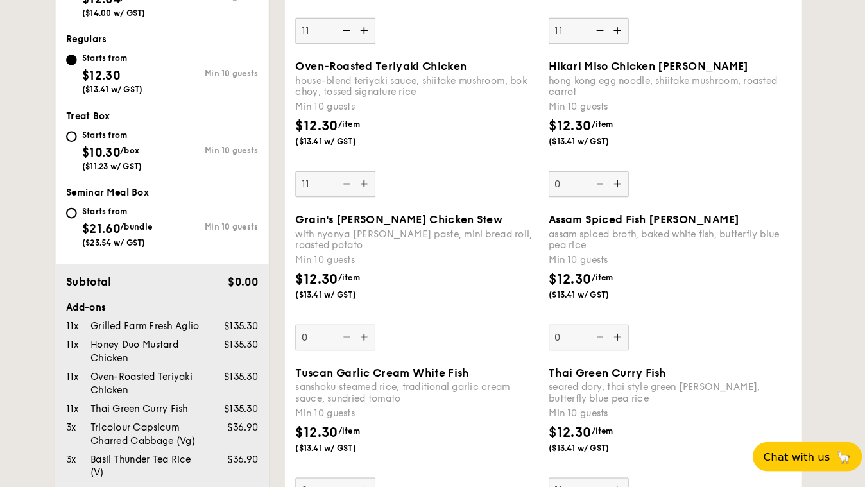
scroll to position [494, 0]
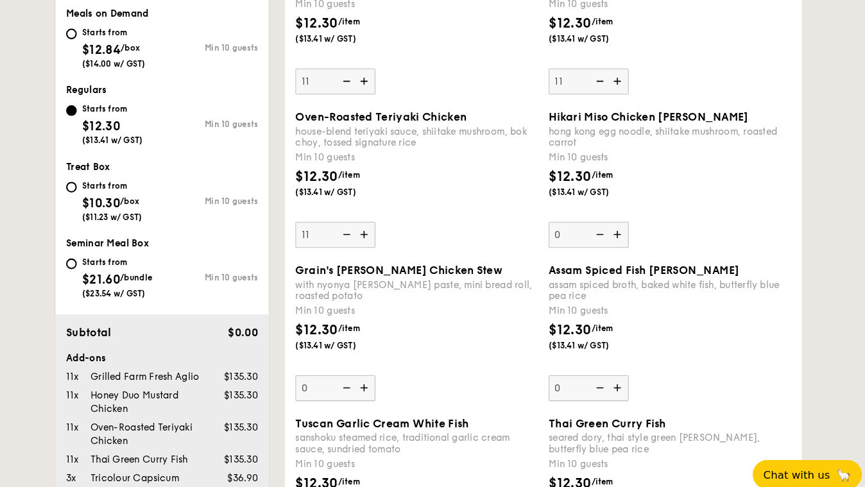
click at [361, 214] on div "11" at bounding box center [342, 226] width 77 height 25
click at [361, 214] on input "11" at bounding box center [342, 226] width 77 height 25
click at [456, 309] on div "$12.30 /item ($13.41 w/ GST)" at bounding box center [421, 331] width 244 height 45
click at [381, 362] on input "0" at bounding box center [342, 374] width 77 height 25
click at [362, 214] on img at bounding box center [352, 226] width 19 height 24
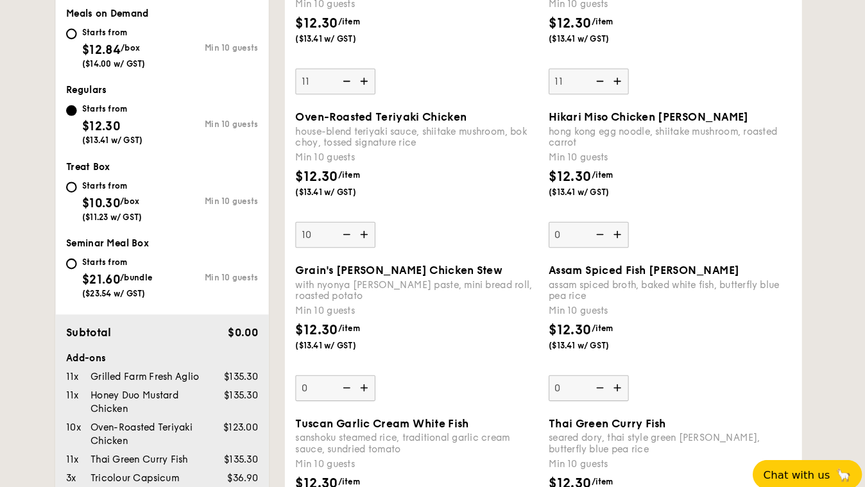
click at [381, 214] on input "10" at bounding box center [342, 226] width 77 height 25
type input "0"
click at [464, 309] on div "$12.30 /item ($13.41 w/ GST)" at bounding box center [421, 331] width 244 height 45
click at [381, 362] on input "0" at bounding box center [342, 374] width 77 height 25
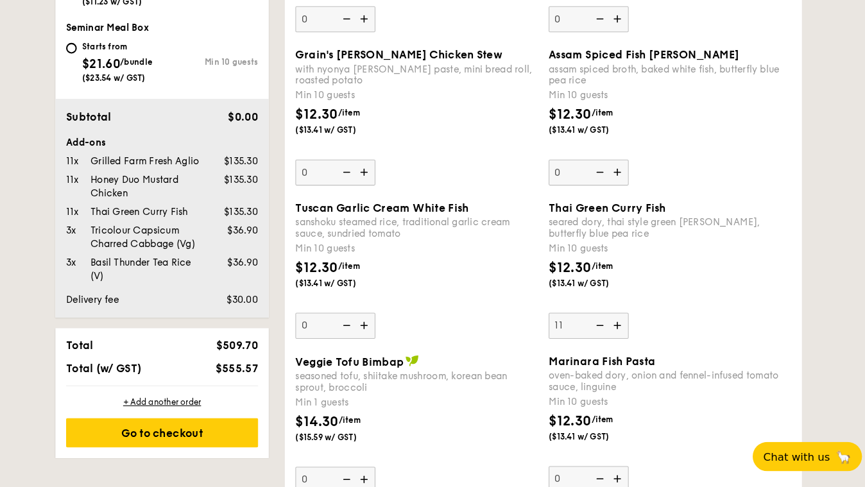
click at [596, 319] on img at bounding box center [596, 331] width 19 height 24
click at [596, 319] on input "11" at bounding box center [586, 331] width 77 height 25
click at [603, 319] on img at bounding box center [596, 331] width 19 height 24
click at [603, 319] on input "10" at bounding box center [586, 331] width 77 height 25
type input "0"
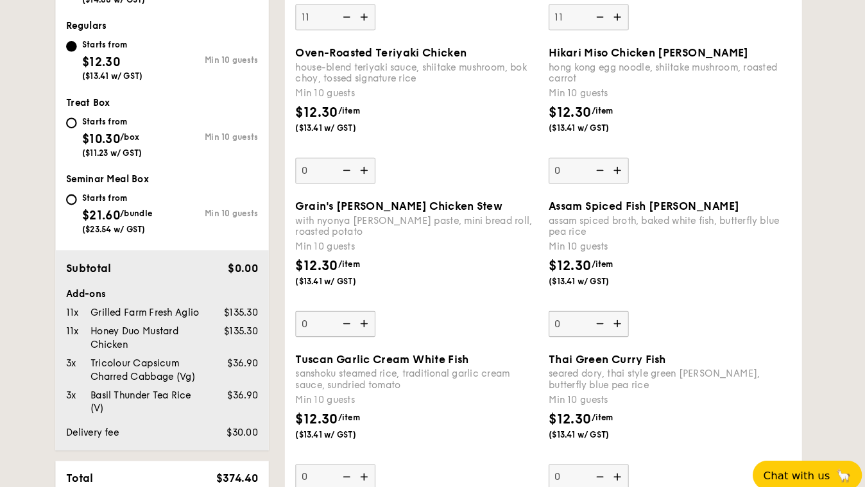
scroll to position [436, 0]
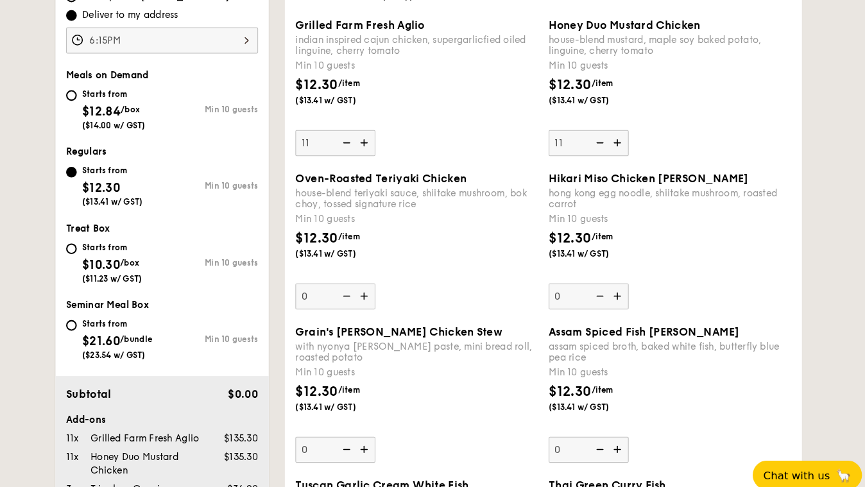
click at [364, 273] on div "0" at bounding box center [342, 285] width 77 height 25
click at [364, 273] on input "0" at bounding box center [342, 285] width 77 height 25
type input "11"
click at [487, 352] on div "Min 10 guests" at bounding box center [421, 358] width 234 height 13
click at [381, 420] on input "0" at bounding box center [342, 432] width 77 height 25
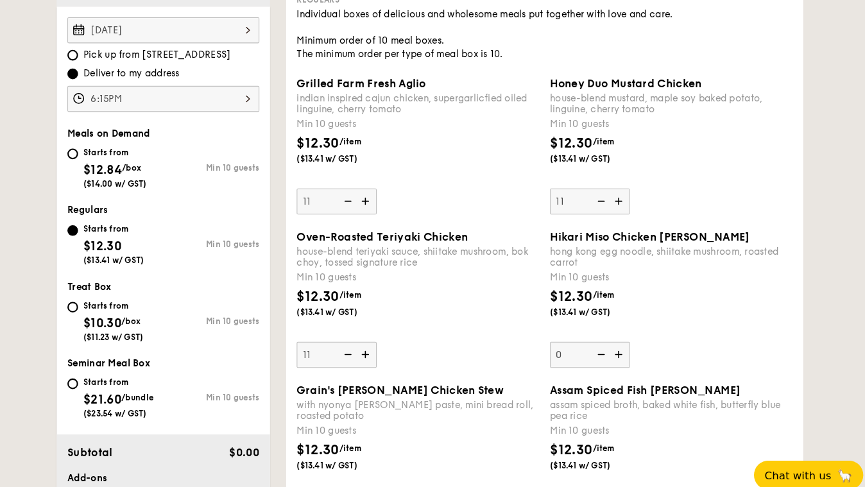
scroll to position [379, 0]
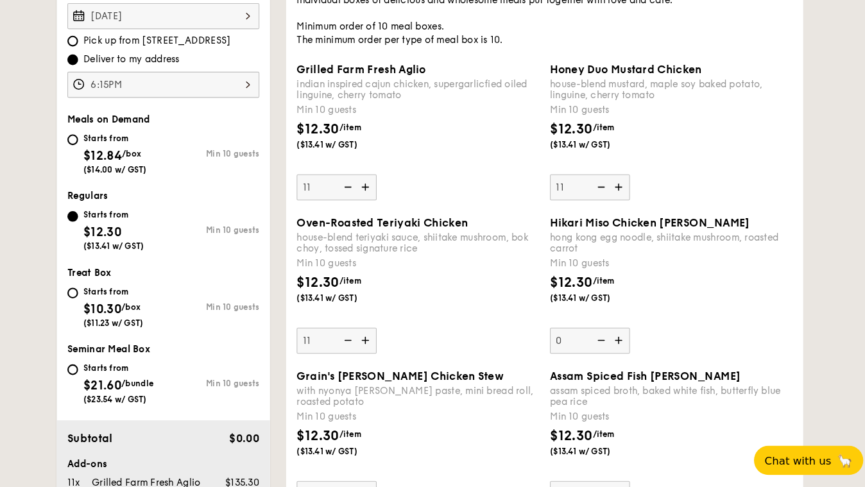
click at [362, 182] on img at bounding box center [352, 194] width 19 height 24
click at [381, 182] on input "11" at bounding box center [342, 194] width 77 height 25
click at [362, 182] on img at bounding box center [352, 194] width 19 height 24
click at [381, 182] on input "10" at bounding box center [342, 194] width 77 height 25
type input "0"
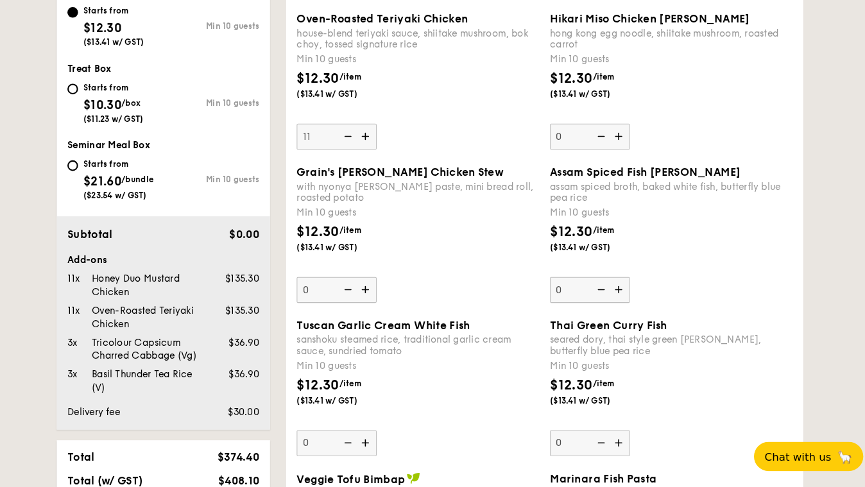
scroll to position [571, 0]
click at [575, 433] on div "0" at bounding box center [586, 445] width 77 height 25
click at [575, 433] on input "0" at bounding box center [586, 445] width 77 height 25
type input "11"
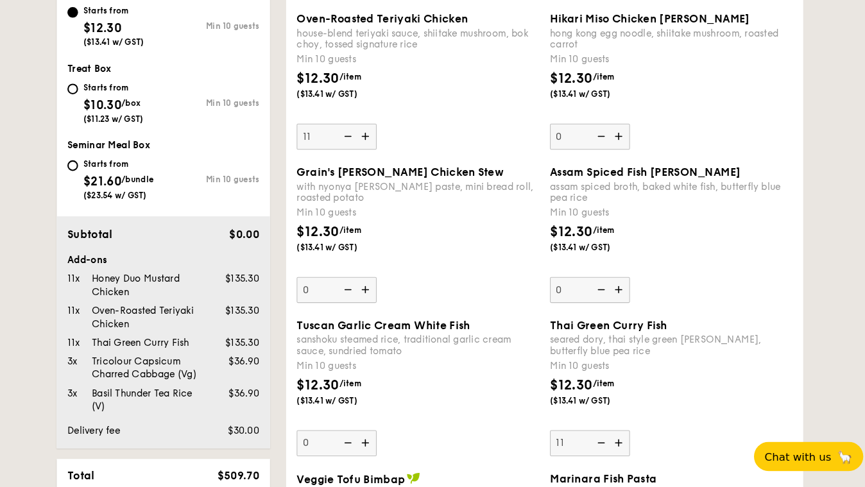
click at [666, 380] on div "$12.30 /item ($13.41 w/ GST)" at bounding box center [665, 402] width 244 height 45
click at [625, 433] on input "11" at bounding box center [586, 445] width 77 height 25
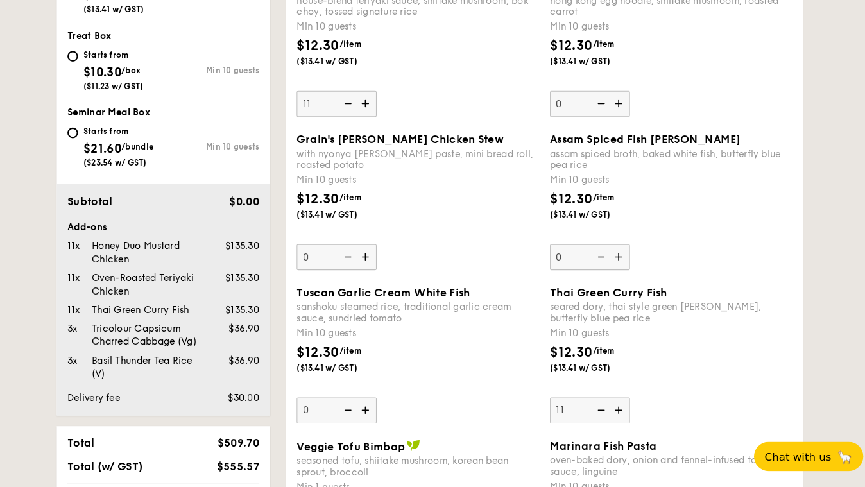
scroll to position [607, 0]
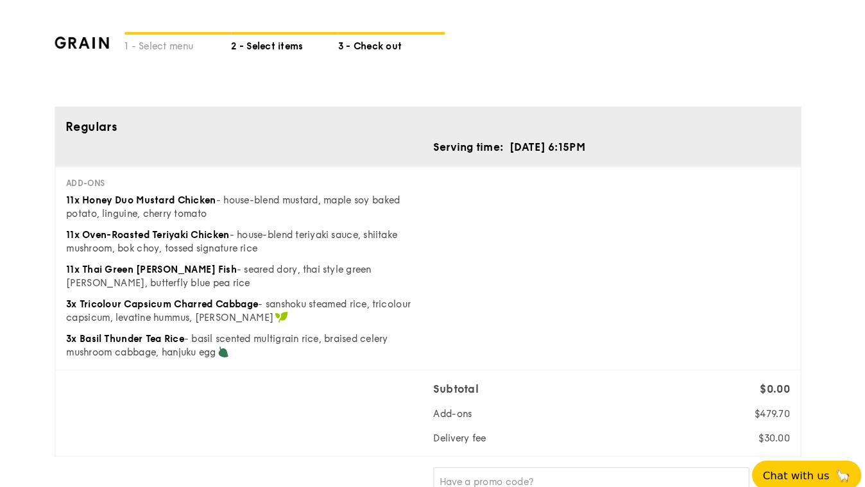
click at [307, 40] on div "2 - Select items" at bounding box center [294, 42] width 103 height 18
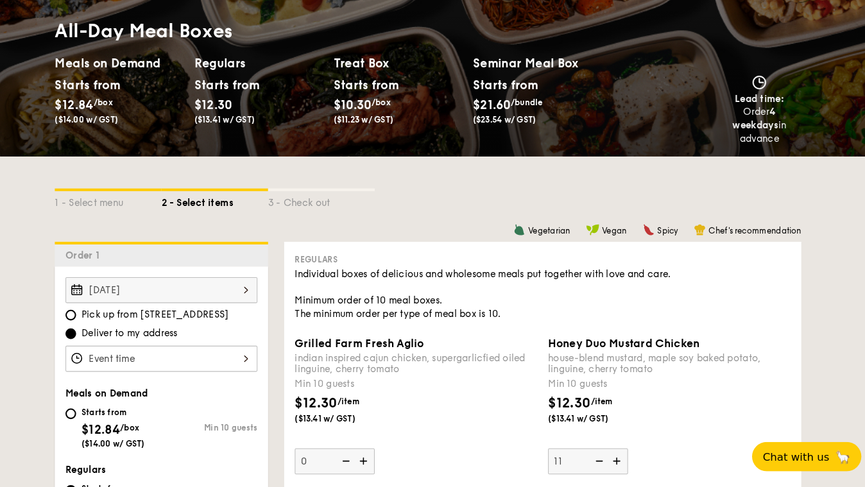
scroll to position [116, 0]
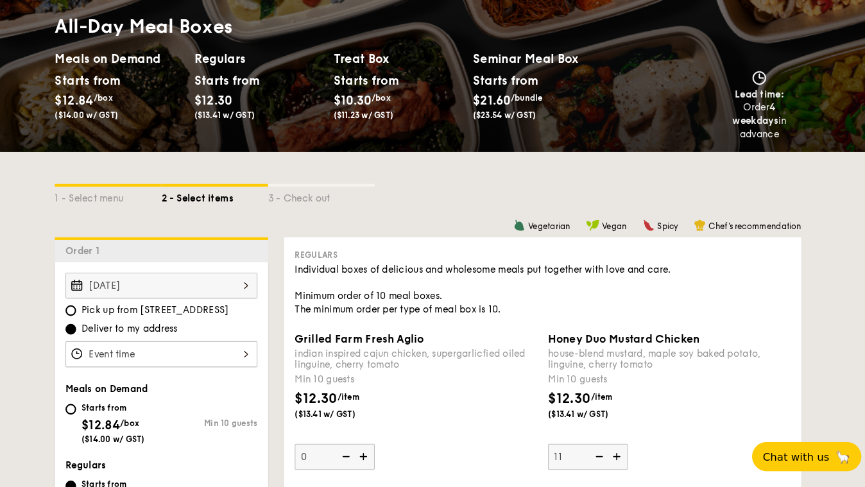
click at [184, 281] on input "[DATE]" at bounding box center [175, 293] width 185 height 25
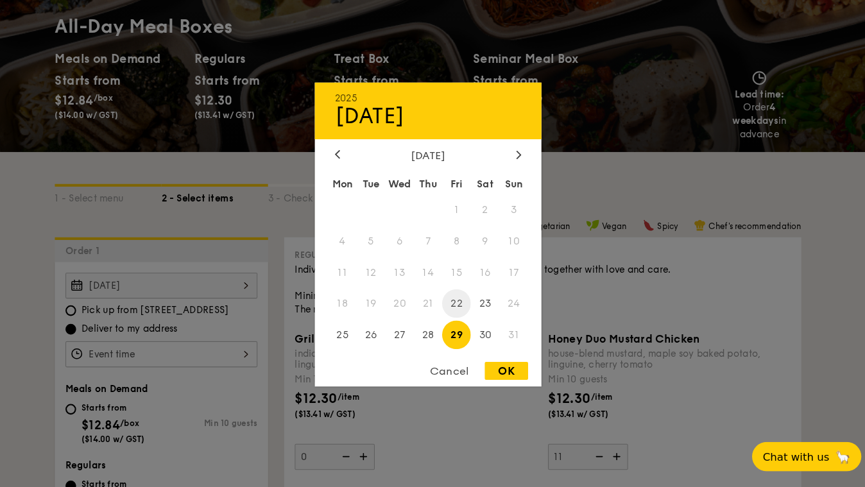
click at [459, 305] on span "22" at bounding box center [460, 311] width 28 height 28
click at [508, 373] on div "OK" at bounding box center [508, 375] width 42 height 17
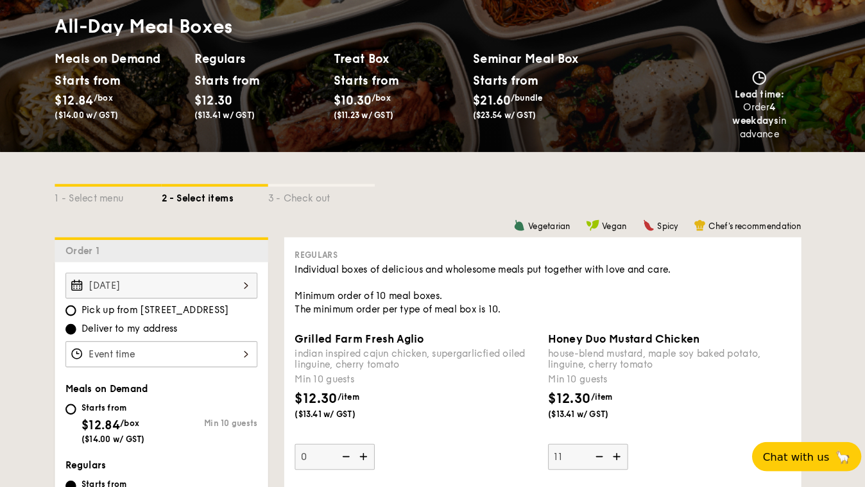
type input "[DATE]"
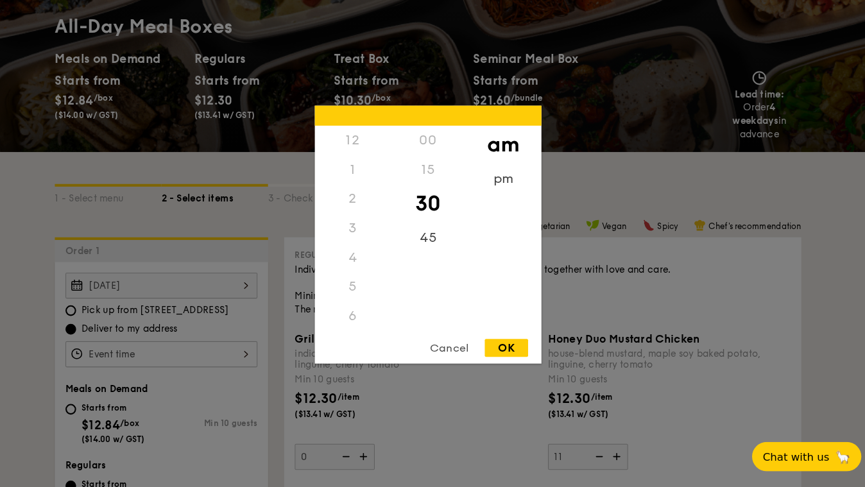
click at [204, 347] on input "Grilled Farm Fresh Aglio indian inspired cajun chicken, supergarlicfied oiled l…" at bounding box center [175, 359] width 185 height 25
click at [512, 188] on div "pm" at bounding box center [505, 194] width 73 height 37
click at [364, 213] on div "7" at bounding box center [360, 223] width 73 height 37
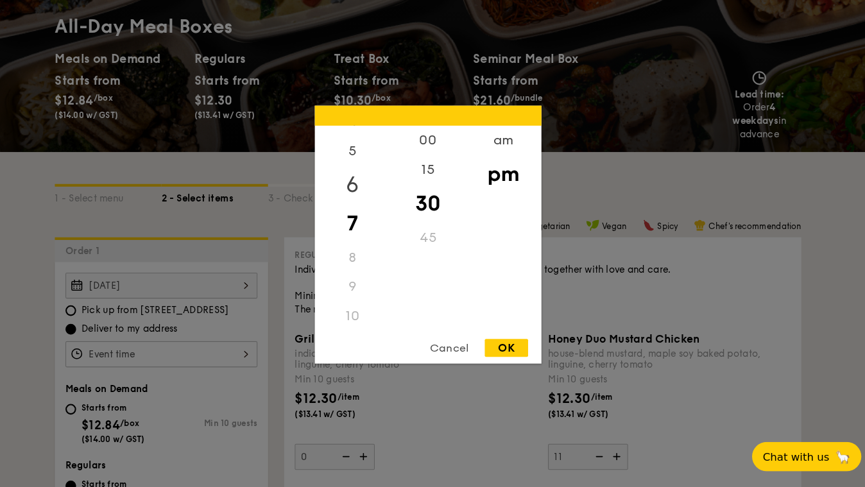
click at [359, 187] on div "6" at bounding box center [360, 195] width 73 height 37
click at [444, 183] on div "15" at bounding box center [432, 185] width 73 height 37
click at [508, 351] on div "OK" at bounding box center [508, 352] width 42 height 17
type input "6:15PM"
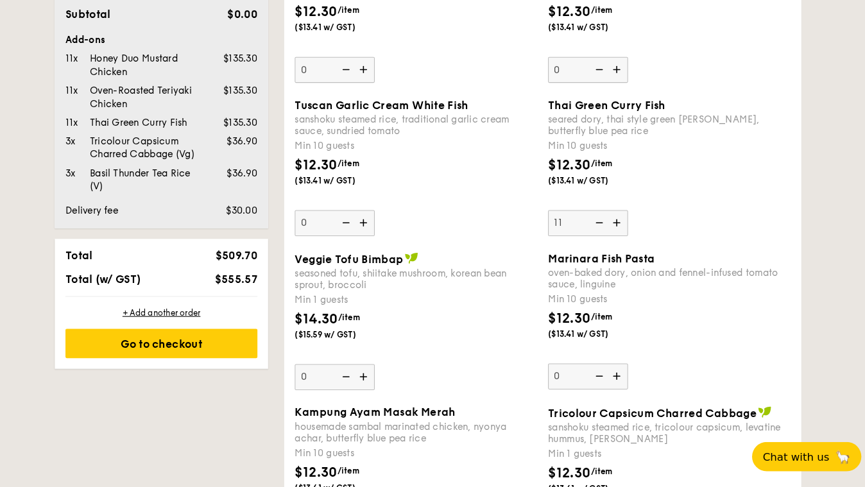
scroll to position [902, 0]
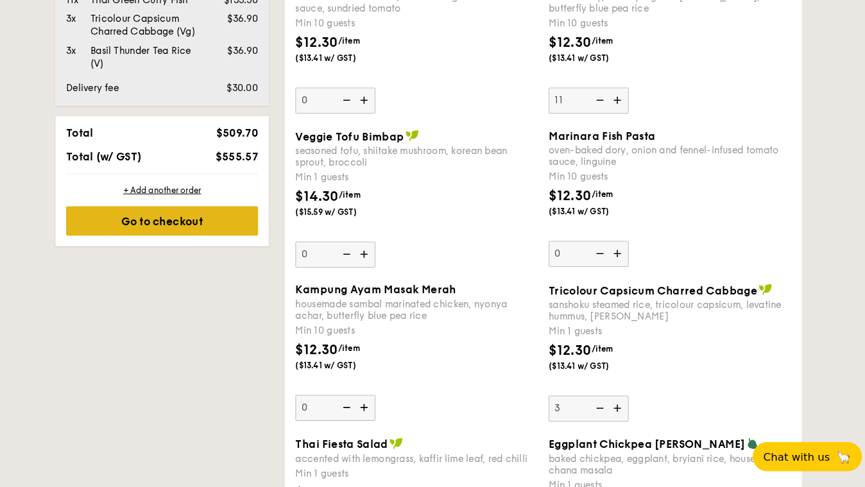
click at [228, 216] on div "Go to checkout" at bounding box center [175, 230] width 185 height 28
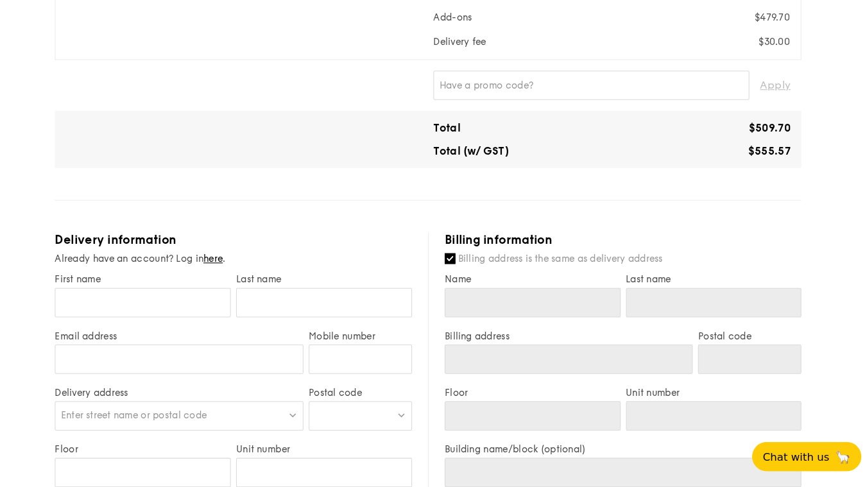
scroll to position [377, 0]
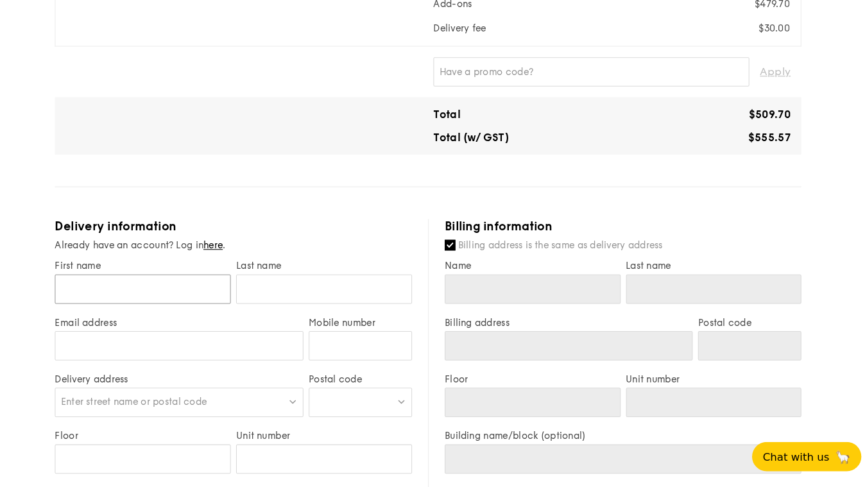
click at [186, 282] on input "First name" at bounding box center [157, 296] width 169 height 28
type input "T"
type input "Ti"
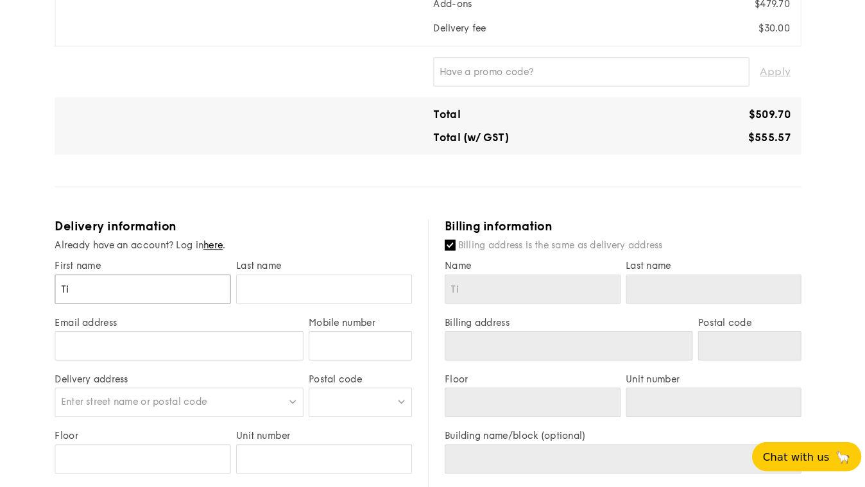
type input "Tia"
type input "Ti"
type input "T"
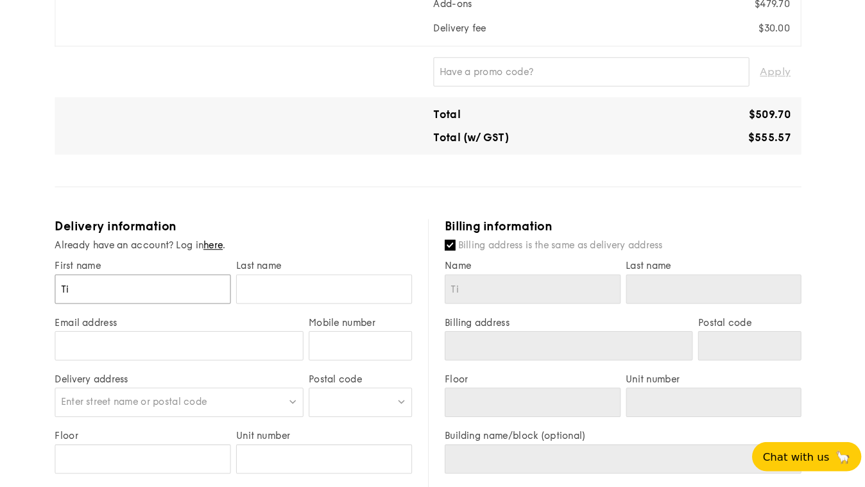
type input "T"
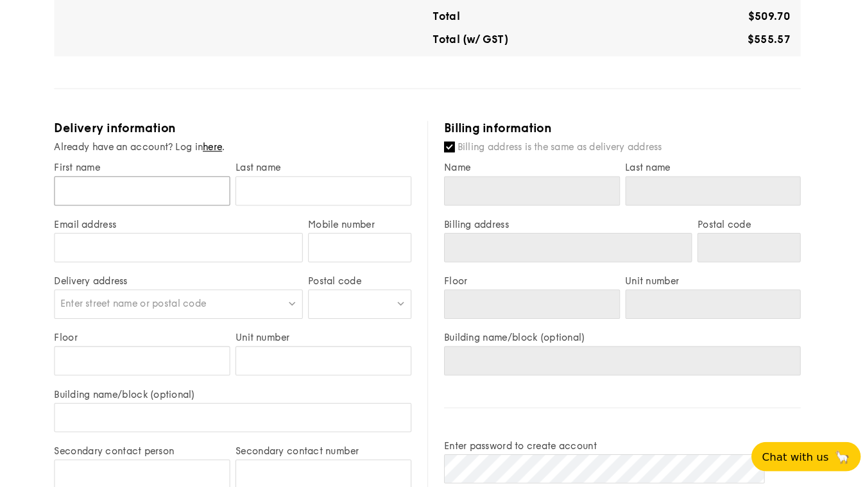
scroll to position [510, 0]
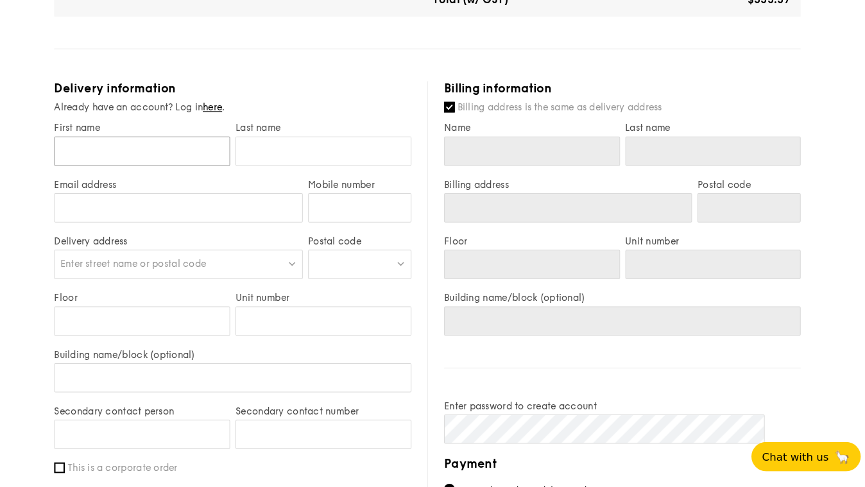
type input "T"
type input "Ti"
type input "Tia"
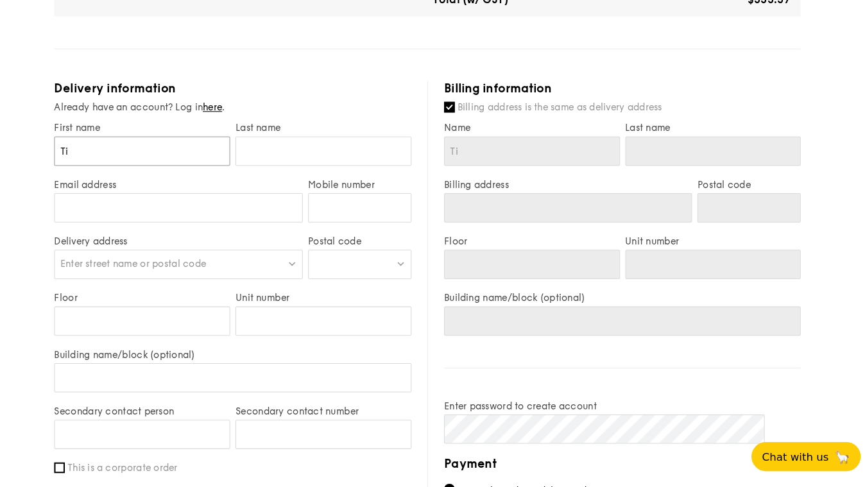
type input "Tia"
type input "[PERSON_NAME]"
type input "Tians"
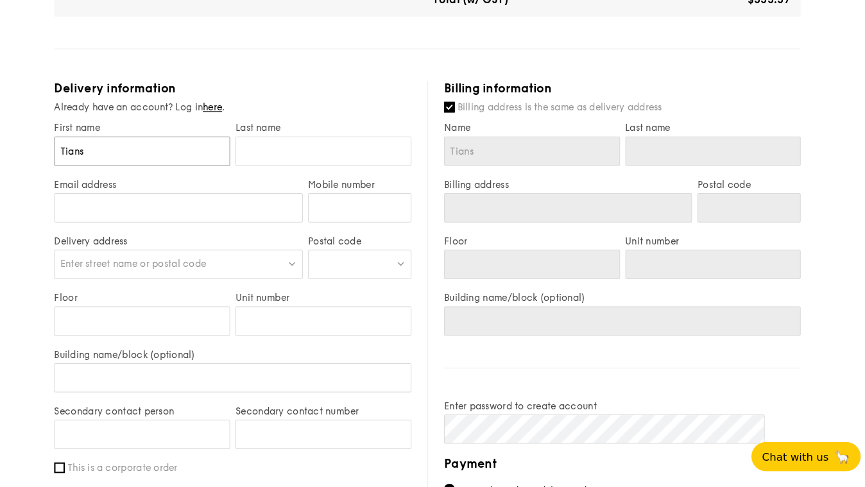
type input "Tiansh"
type input "Tianshu"
type input "Tianshui"
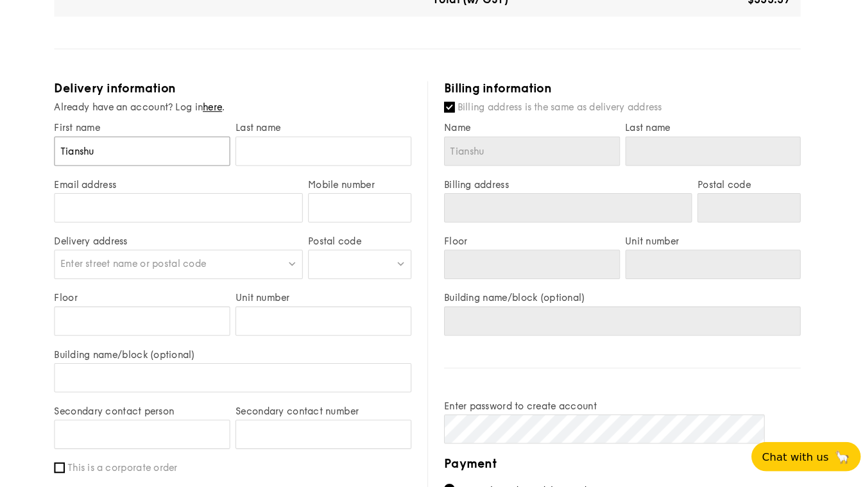
type input "Tianshui"
click at [327, 150] on input "text" at bounding box center [332, 164] width 169 height 28
type input "S"
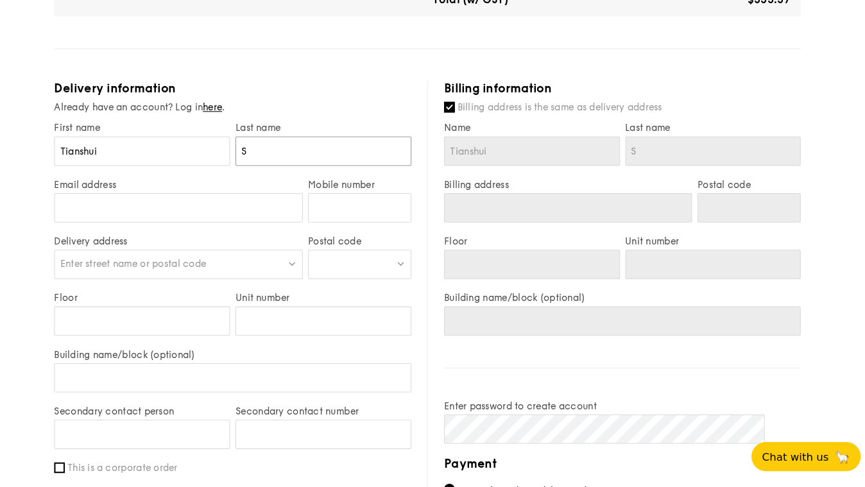
type input "Su"
click at [261, 204] on input "Email address" at bounding box center [192, 218] width 239 height 28
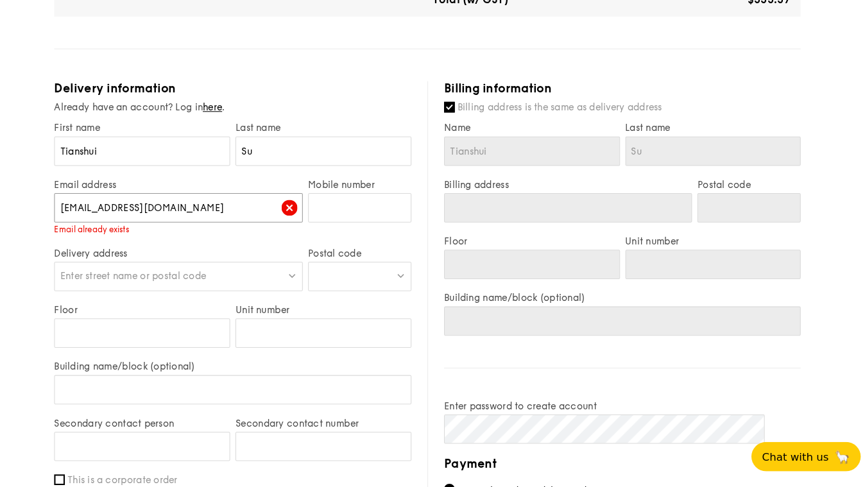
type input "[EMAIL_ADDRESS][DOMAIN_NAME]"
click at [358, 204] on input "Mobile number" at bounding box center [368, 218] width 100 height 28
type input "82631612"
click at [213, 270] on div "Enter street name or postal code" at bounding box center [192, 284] width 239 height 28
click at [218, 191] on div "Email address [EMAIL_ADDRESS][DOMAIN_NAME] Email already exists" at bounding box center [193, 224] width 245 height 66
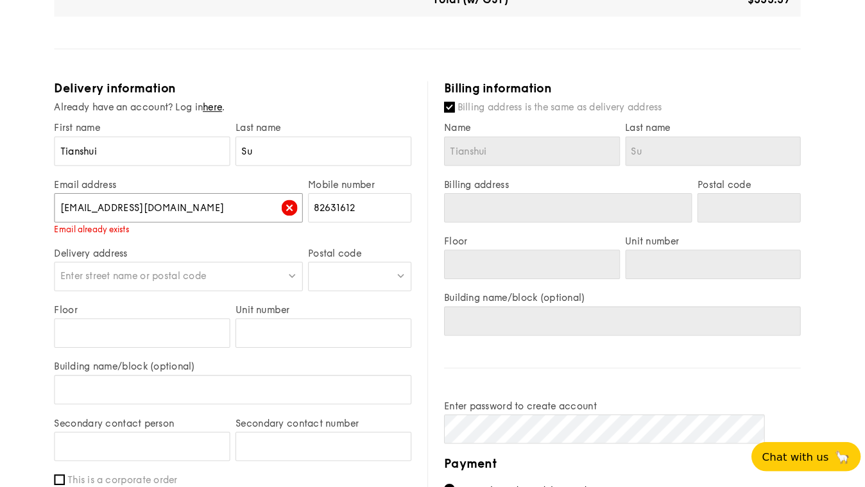
click at [206, 204] on input "[EMAIL_ADDRESS][DOMAIN_NAME]" at bounding box center [192, 218] width 239 height 28
click at [188, 257] on label "Delivery address" at bounding box center [192, 262] width 239 height 11
click at [171, 270] on div "Enter street name or postal code" at bounding box center [192, 284] width 239 height 28
click at [205, 204] on input "[EMAIL_ADDRESS][DOMAIN_NAME]" at bounding box center [192, 218] width 239 height 28
drag, startPoint x: 211, startPoint y: 164, endPoint x: 85, endPoint y: 161, distance: 125.9
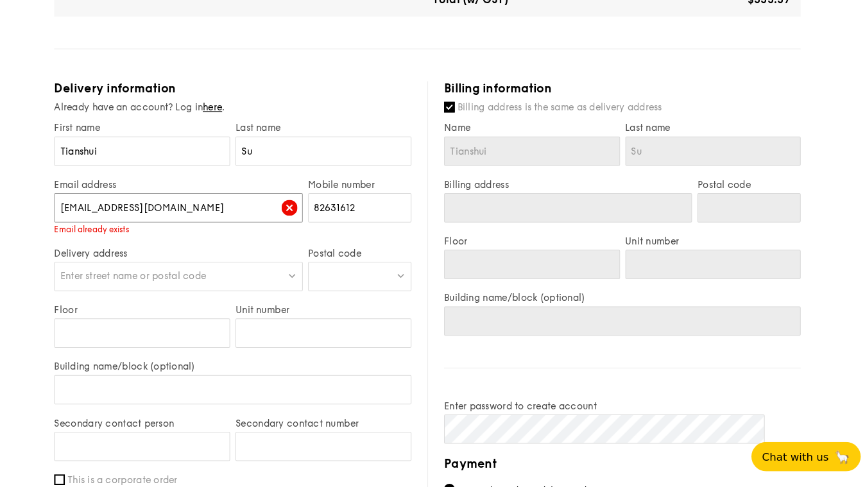
click at [85, 204] on input "[EMAIL_ADDRESS][DOMAIN_NAME]" at bounding box center [192, 218] width 239 height 28
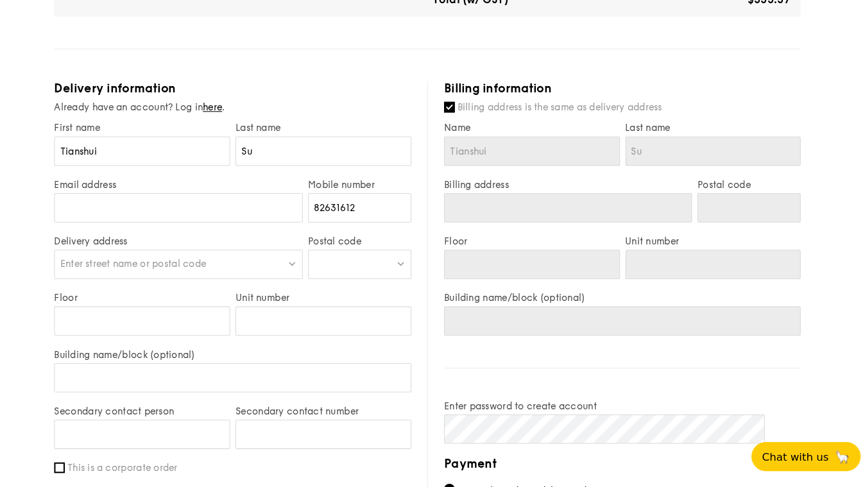
click at [73, 193] on div "1 - Select menu 2 - Select items 3 - Check out Regulars Serving time: [DATE] 6:…" at bounding box center [432, 92] width 865 height 1205
click at [176, 204] on input "Email address" at bounding box center [192, 218] width 239 height 28
click at [166, 245] on div "Delivery address Enter street name or postal code" at bounding box center [193, 272] width 245 height 55
click at [190, 267] on span "Enter street name or postal code" at bounding box center [149, 272] width 141 height 11
paste input "Block S16, Level 7, [GEOGRAPHIC_DATA], Faculty Of Science, [GEOGRAPHIC_DATA]"
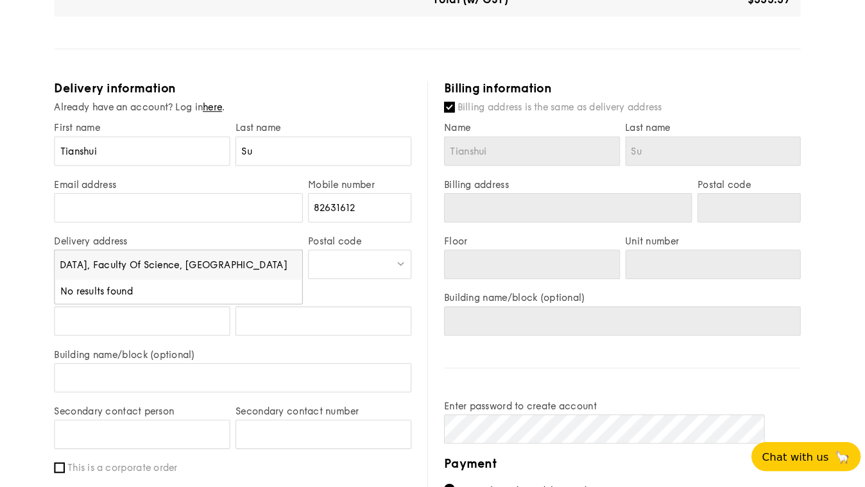
scroll to position [528, 0]
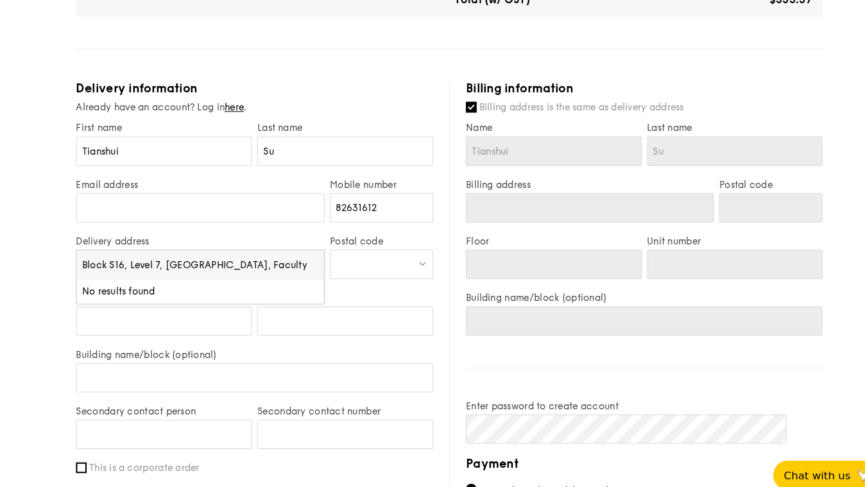
drag, startPoint x: 293, startPoint y: 209, endPoint x: -42, endPoint y: 167, distance: 337.1
click at [74, 241] on input "Block S16, Level 7, [GEOGRAPHIC_DATA], Faculty Of Science, [GEOGRAPHIC_DATA]" at bounding box center [193, 255] width 238 height 28
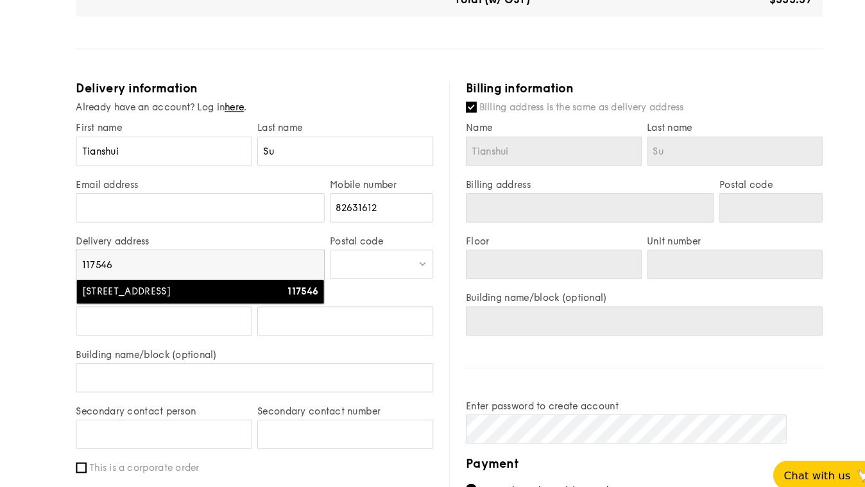
type input "117546"
click at [167, 275] on div "[STREET_ADDRESS]" at bounding box center [164, 281] width 171 height 13
type input "[STREET_ADDRESS]"
type input "117546"
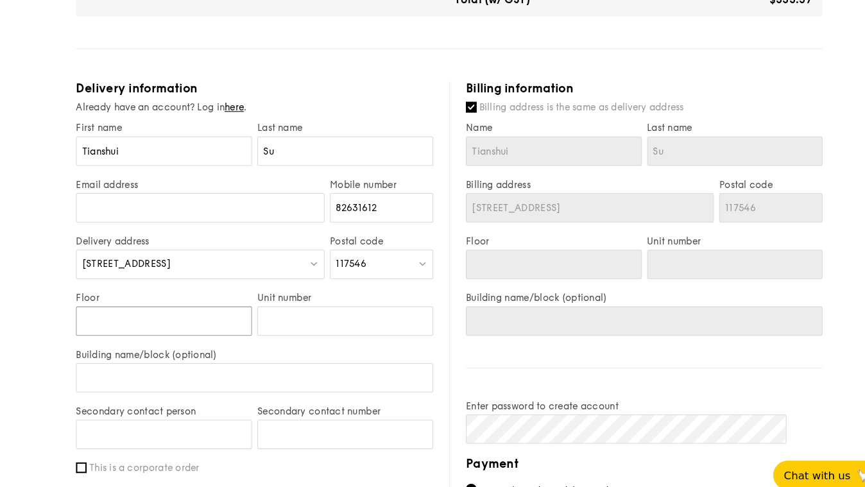
click at [169, 295] on input "Floor" at bounding box center [157, 309] width 169 height 28
type input "3"
click at [302, 295] on input "Unit number" at bounding box center [332, 309] width 169 height 28
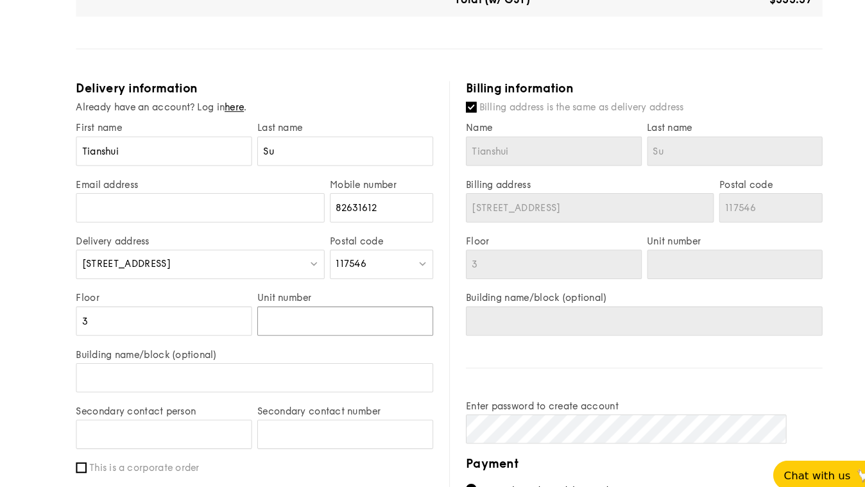
type input "0"
type input "03"
type input "03-"
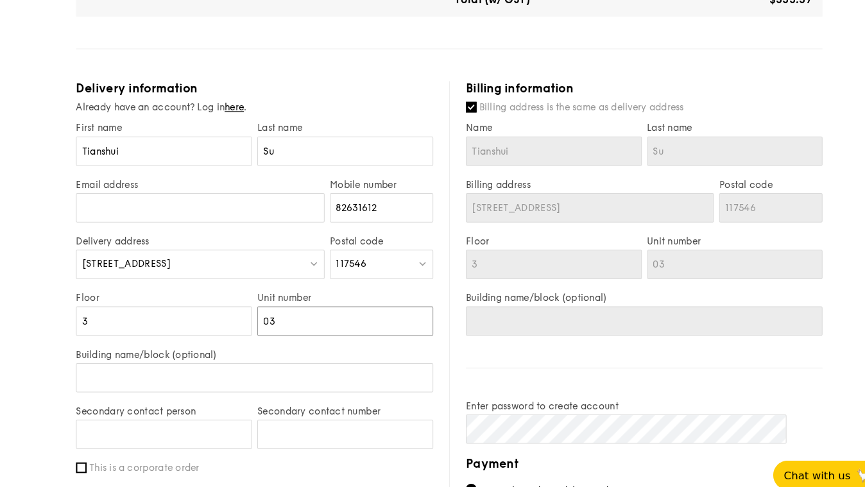
type input "03-"
type input "03-0"
type input "03-05"
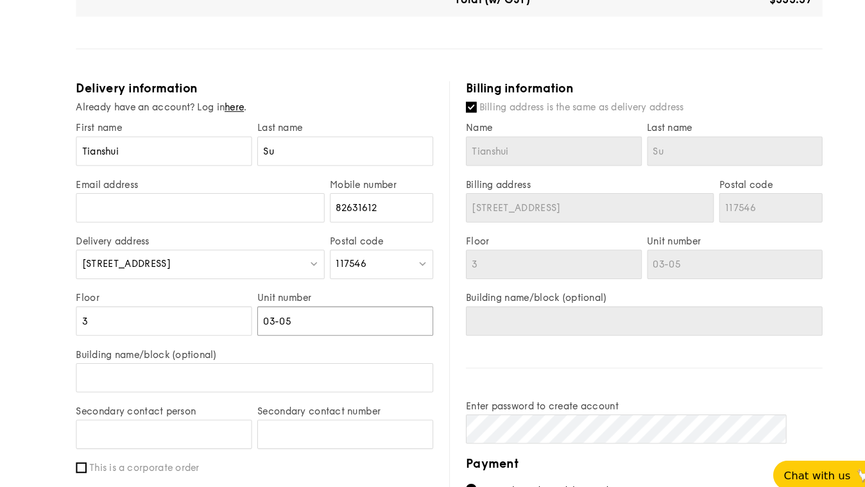
type input "03-050"
type input "03-0506"
drag, startPoint x: 284, startPoint y: 245, endPoint x: 237, endPoint y: 245, distance: 46.9
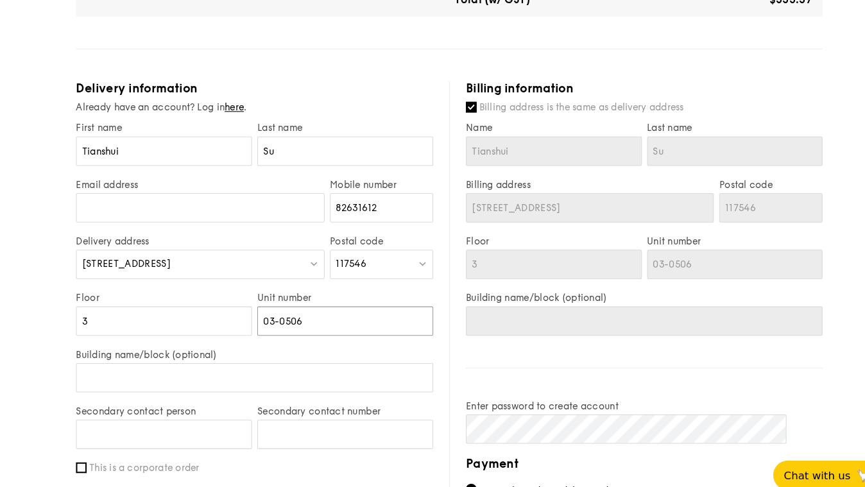
click at [248, 295] on input "03-0506" at bounding box center [332, 309] width 169 height 28
type input "0506"
click at [235, 350] on input "Building name/block (optional)" at bounding box center [245, 364] width 344 height 28
click at [271, 295] on input "0506" at bounding box center [332, 309] width 169 height 28
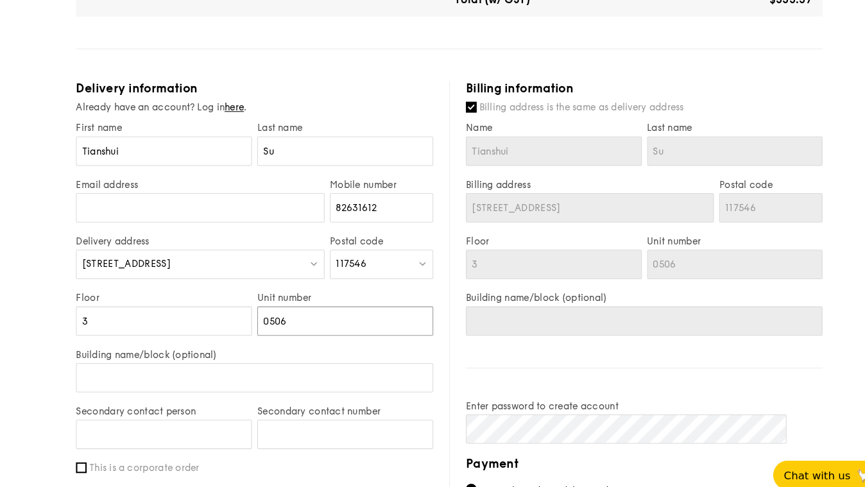
type input "00506"
type input "030506"
type input "0300506"
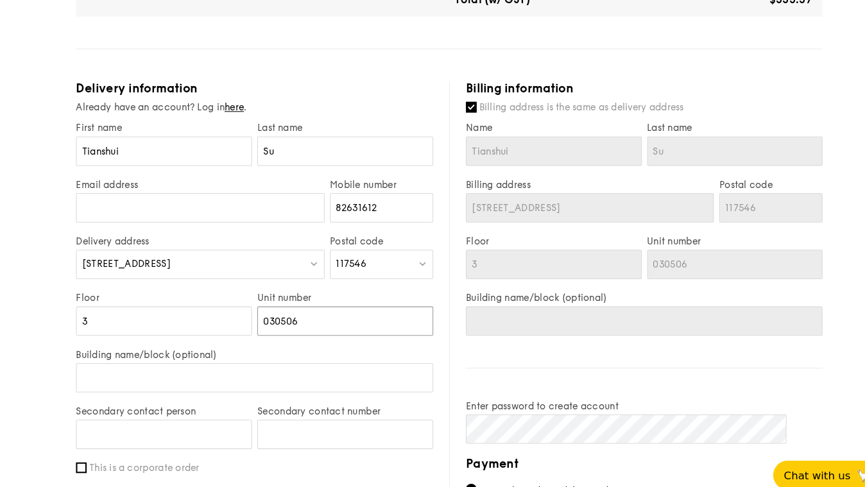
type input "0300506"
type input "030506"
type input "0300506"
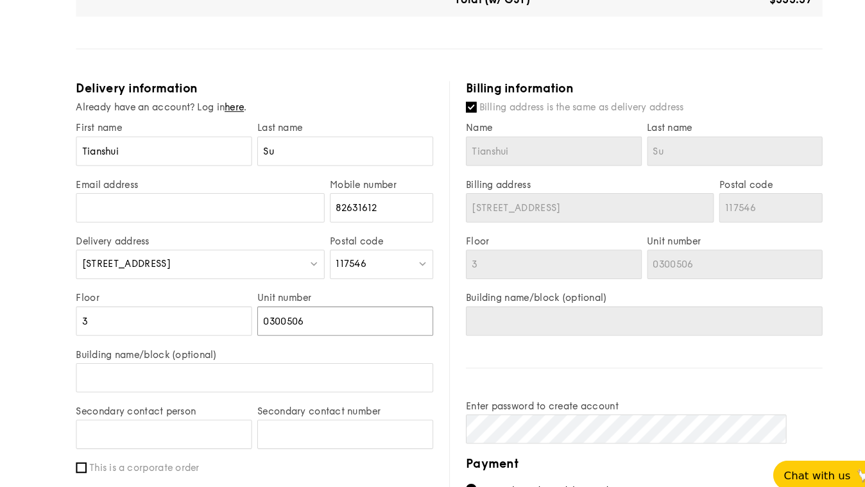
type input "030506"
type input "03-0506"
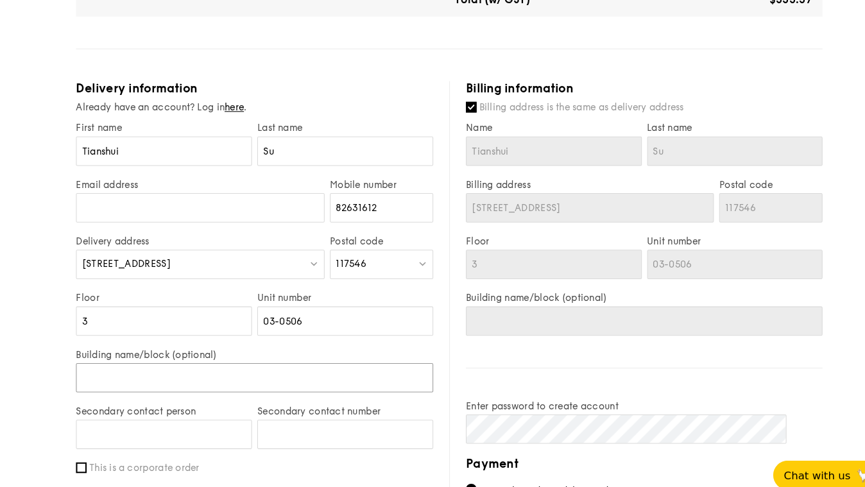
click at [208, 350] on input "Building name/block (optional)" at bounding box center [245, 364] width 344 height 28
type input "S"
type input "S1"
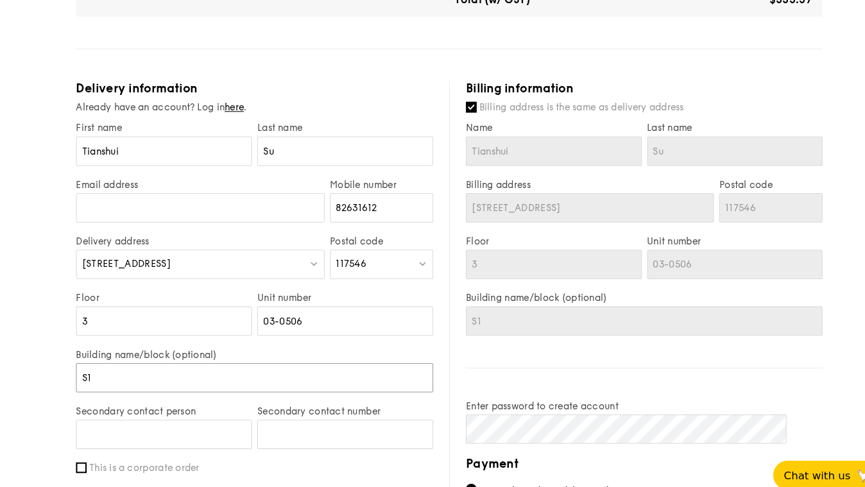
type input "S16"
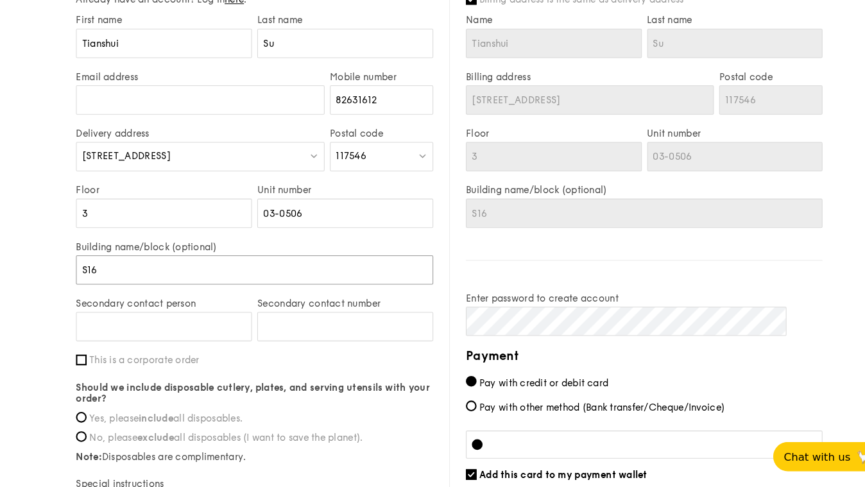
scroll to position [626, 0]
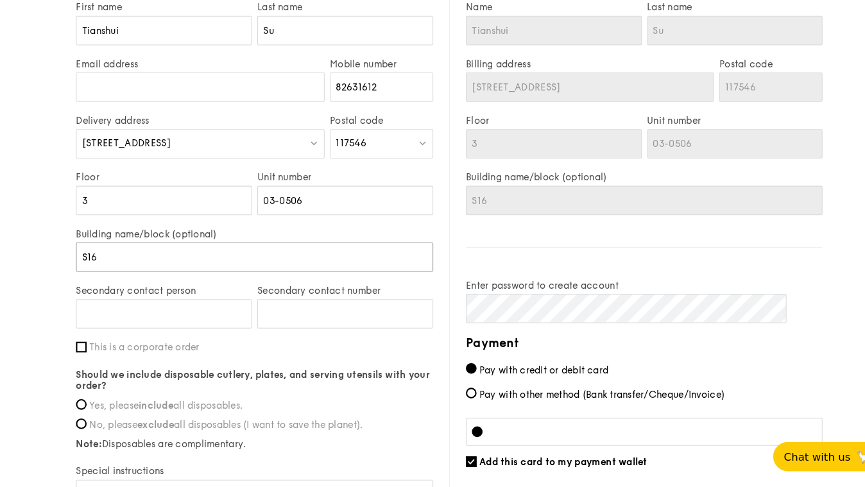
type input "S16"
click at [193, 306] on input "Secondary contact person" at bounding box center [157, 320] width 169 height 28
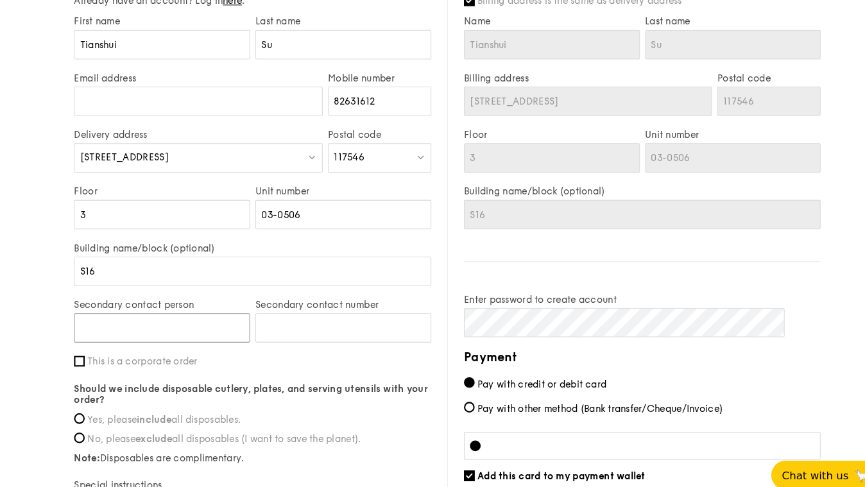
scroll to position [619, 0]
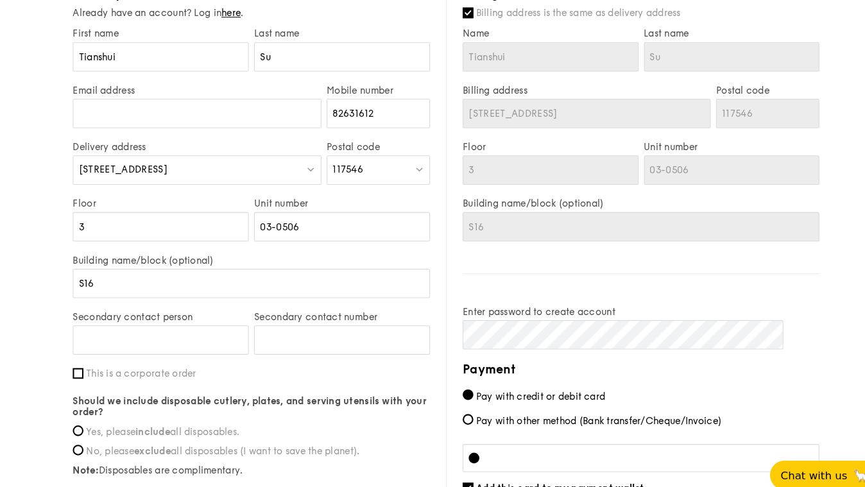
click at [159, 410] on span "Yes, please include all disposables." at bounding box center [160, 415] width 148 height 11
click at [83, 410] on input "Yes, please include all disposables." at bounding box center [78, 415] width 10 height 10
radio input "true"
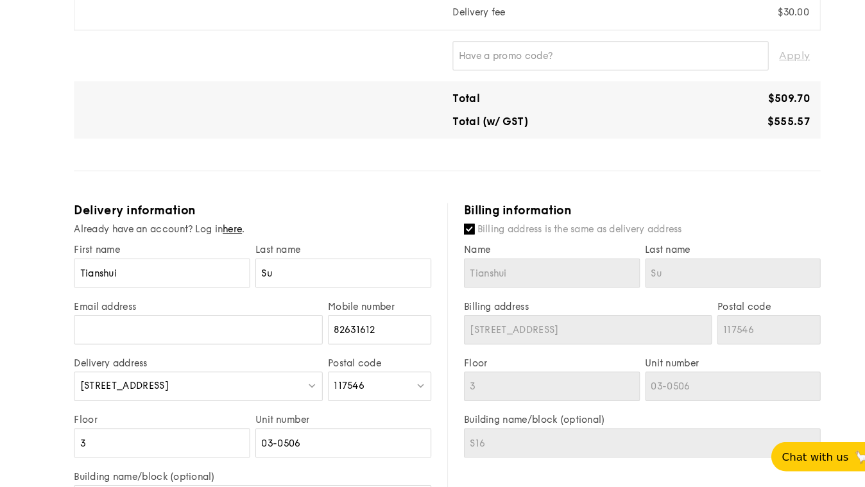
scroll to position [404, 0]
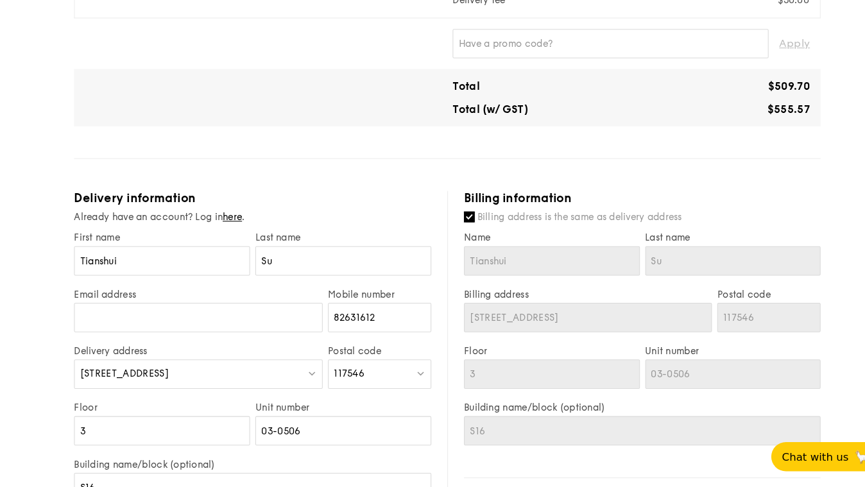
click at [450, 221] on input "Billing address is the same as delivery address" at bounding box center [454, 226] width 10 height 10
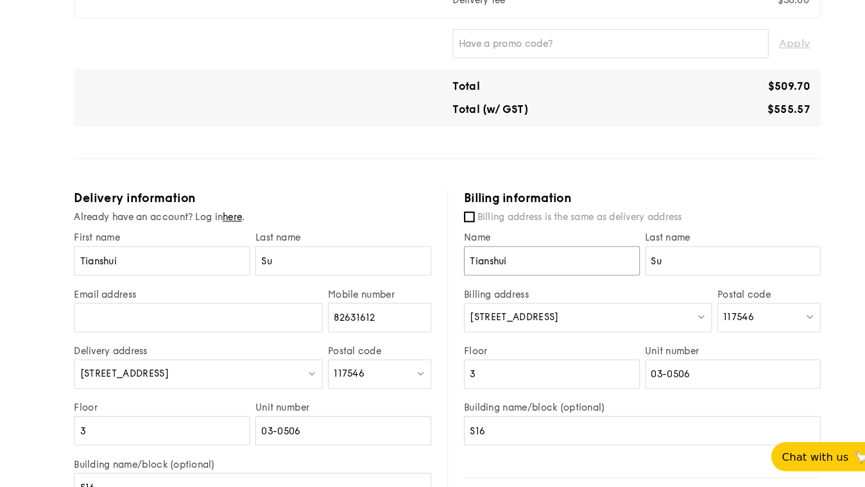
click at [517, 255] on input "Tianshui" at bounding box center [533, 269] width 169 height 28
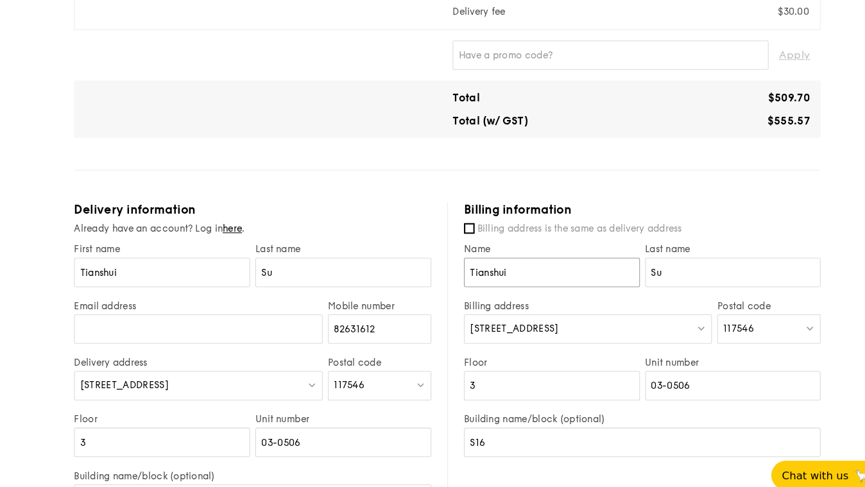
scroll to position [407, 0]
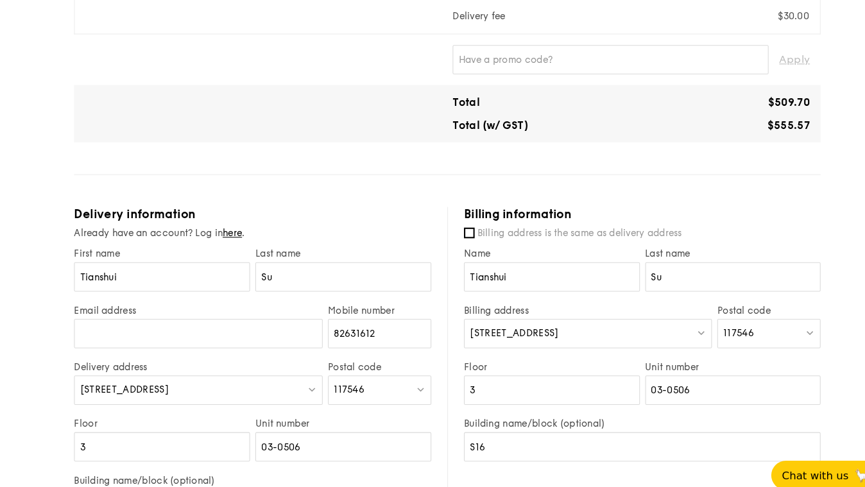
click at [451, 199] on div "Billing information Billing address is the same as delivery address Name [GEOGR…" at bounding box center [613, 473] width 360 height 548
click at [458, 218] on label "Billing address is the same as delivery address" at bounding box center [620, 224] width 343 height 13
click at [458, 219] on input "Billing address is the same as delivery address" at bounding box center [454, 224] width 10 height 10
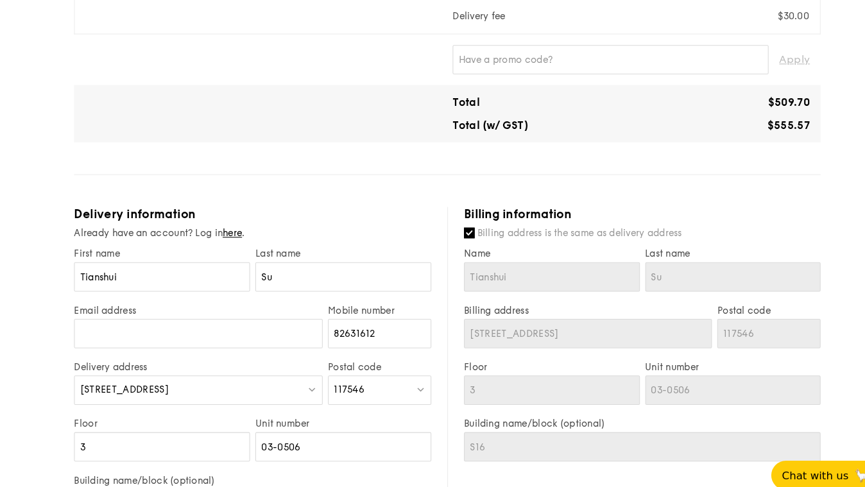
click at [458, 218] on label "Billing address is the same as delivery address" at bounding box center [620, 224] width 343 height 13
click at [458, 219] on input "Billing address is the same as delivery address" at bounding box center [454, 224] width 10 height 10
checkbox input "false"
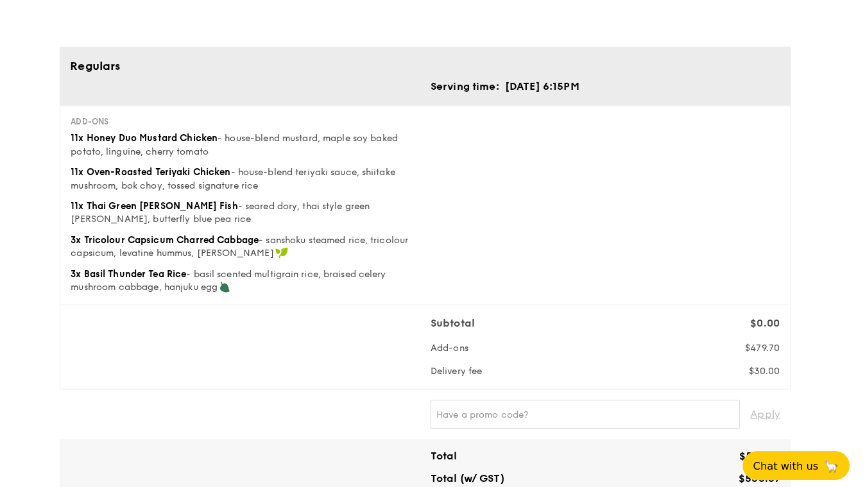
scroll to position [0, 0]
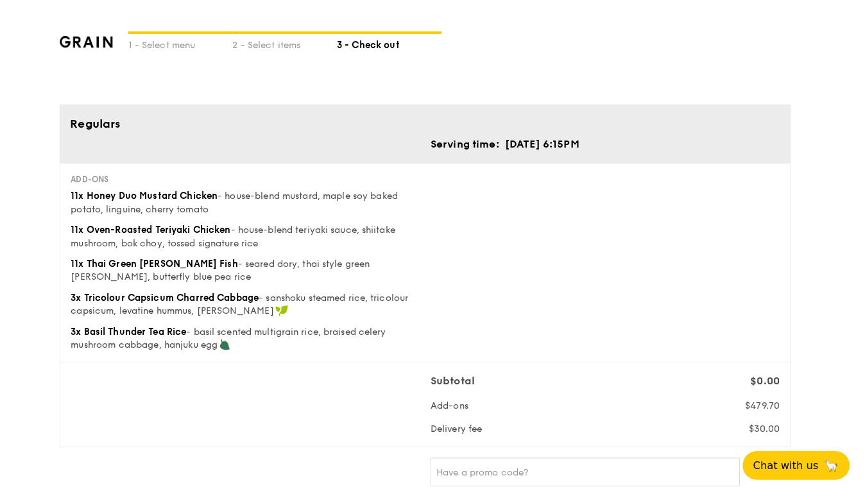
click at [132, 385] on div "Subtotal $0.00 Add-ons $479.70 Delivery fee $30.00" at bounding box center [432, 398] width 707 height 62
click at [211, 40] on div "1 - Select menu" at bounding box center [192, 42] width 103 height 18
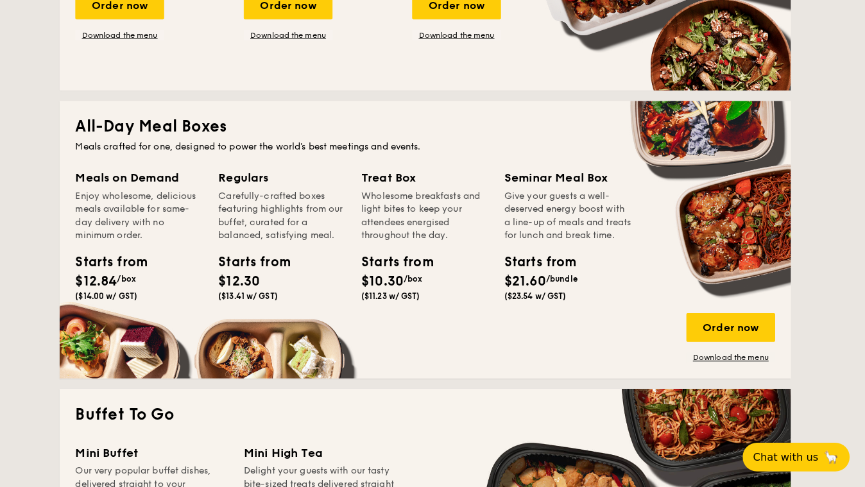
scroll to position [772, 0]
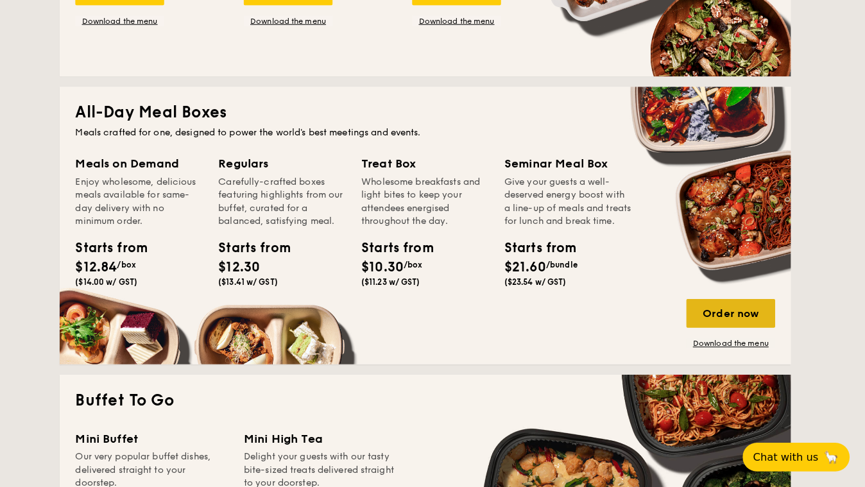
click at [689, 318] on div "Order now" at bounding box center [732, 316] width 87 height 28
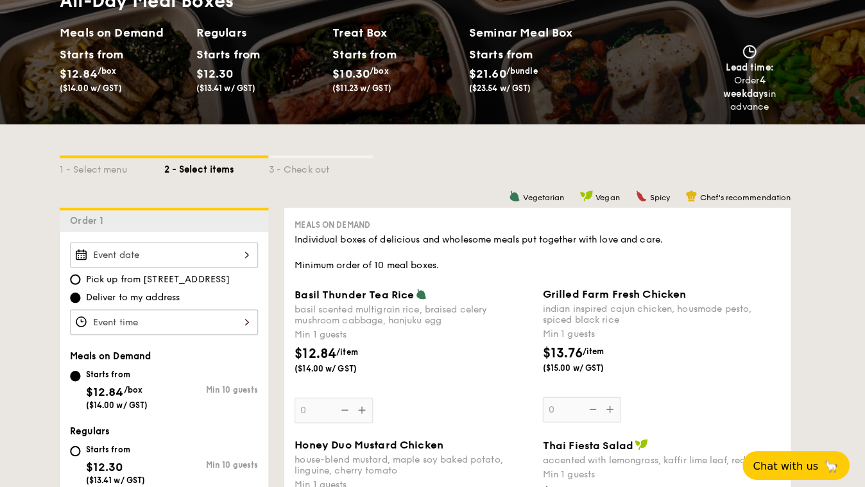
scroll to position [158, 0]
click at [485, 229] on div "Individual boxes of delicious and wholesome meals put together with love and ca…" at bounding box center [543, 248] width 478 height 39
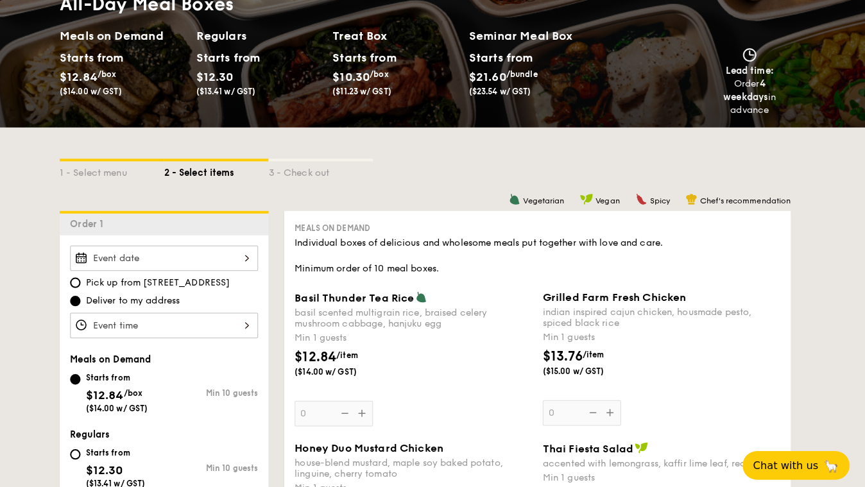
scroll to position [139, 0]
